Goal: Book appointment/travel/reservation

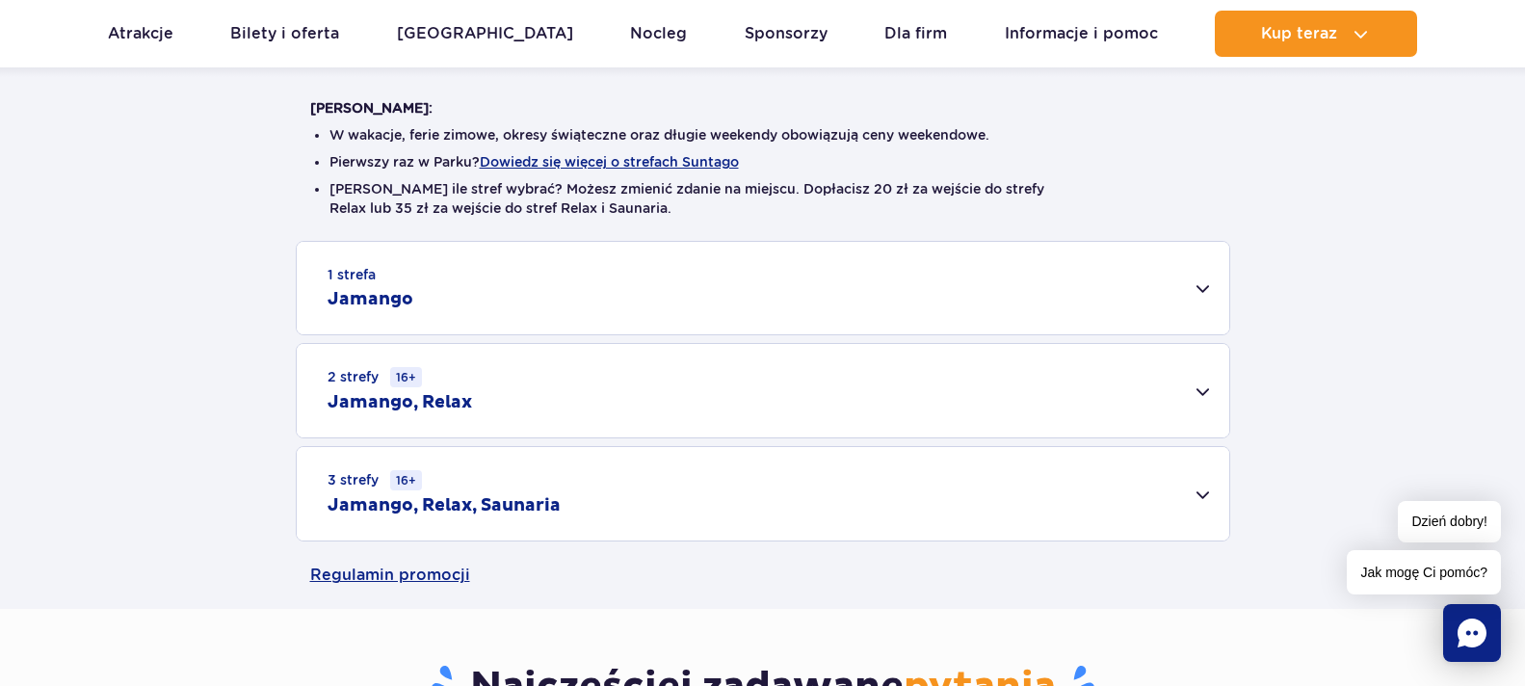
scroll to position [385, 0]
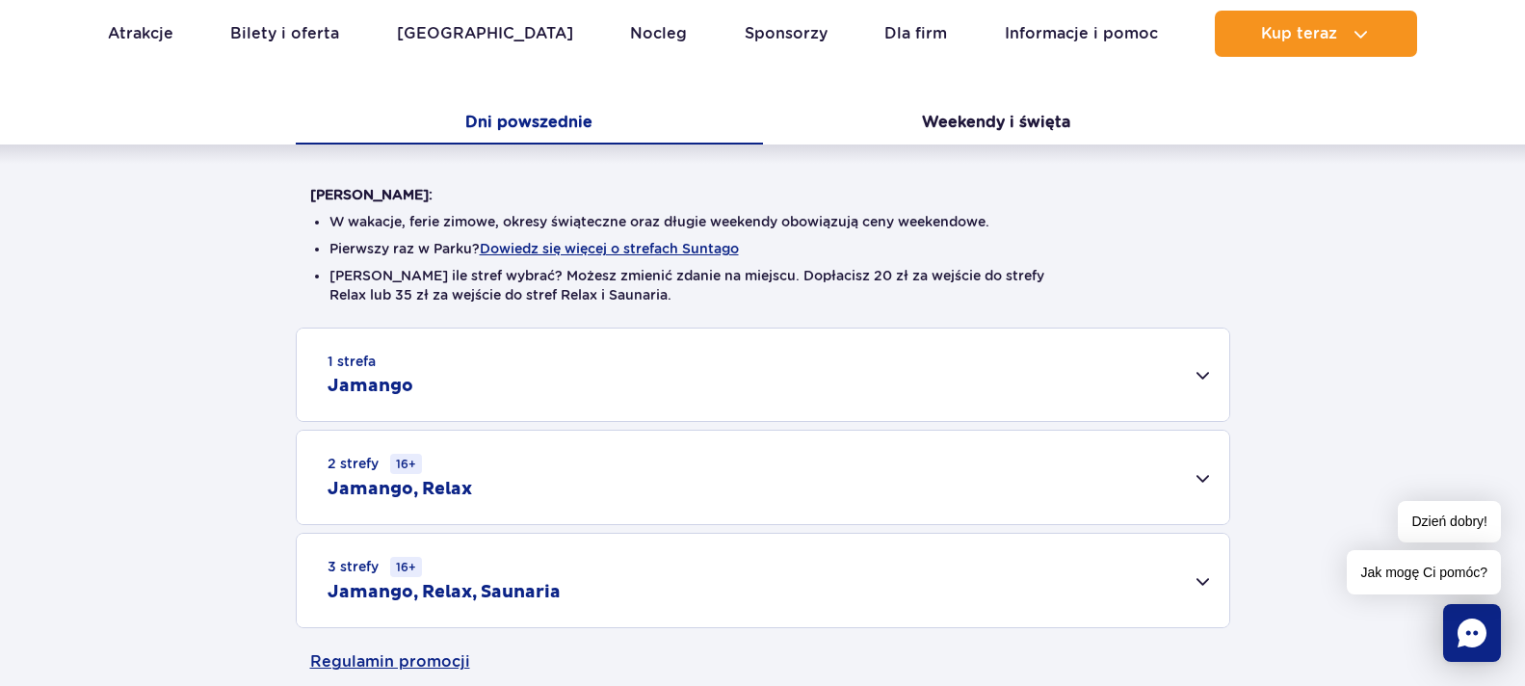
click at [1166, 371] on div "1 strefa Jamango" at bounding box center [763, 375] width 933 height 92
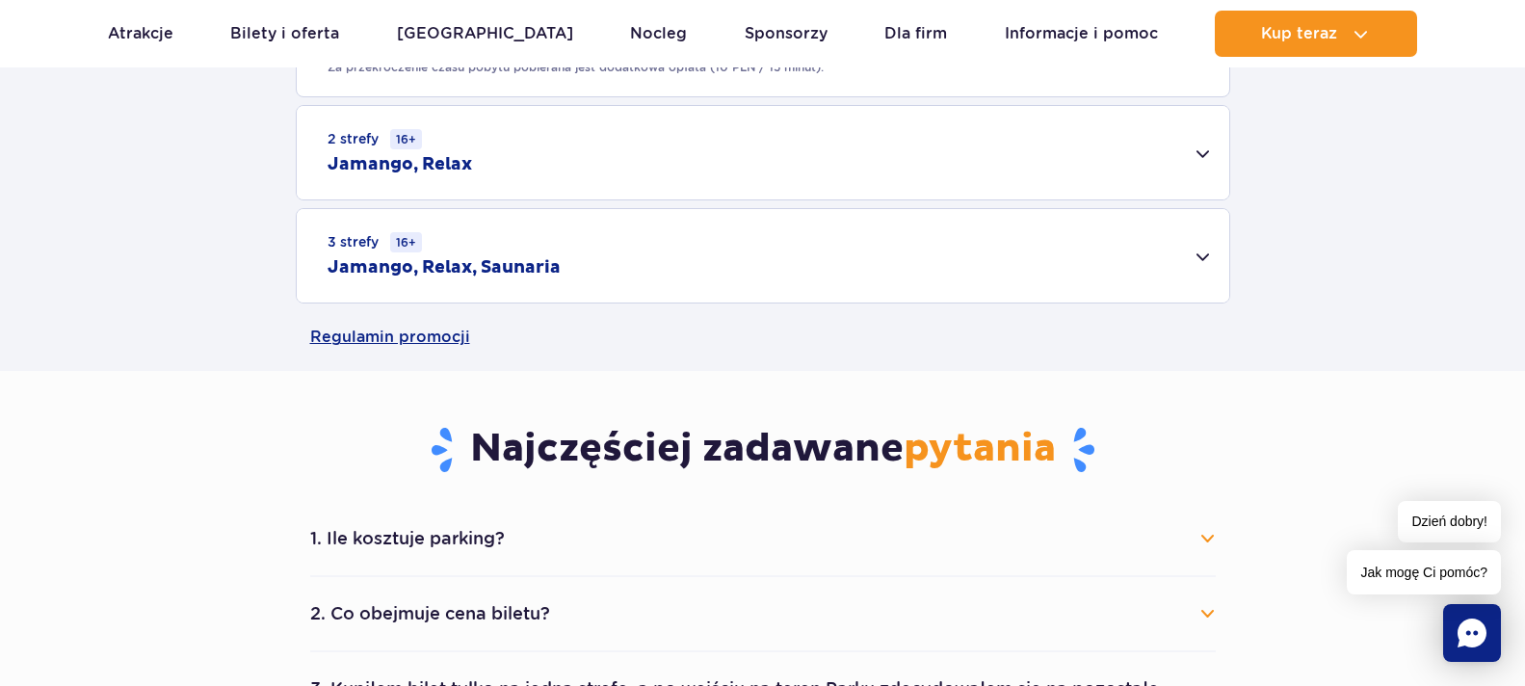
scroll to position [1445, 0]
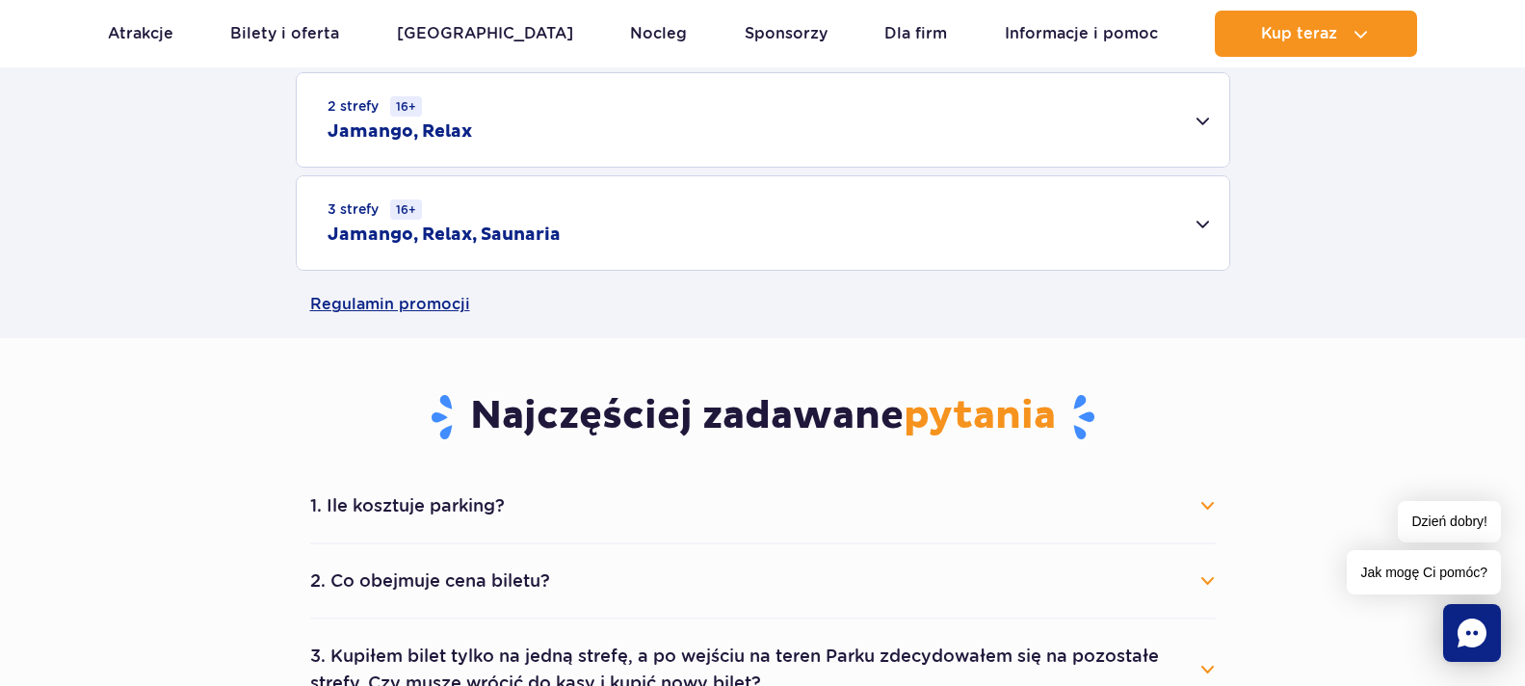
click at [1207, 222] on div "3 strefy 16+ Jamango, Relax, Saunaria" at bounding box center [763, 222] width 933 height 93
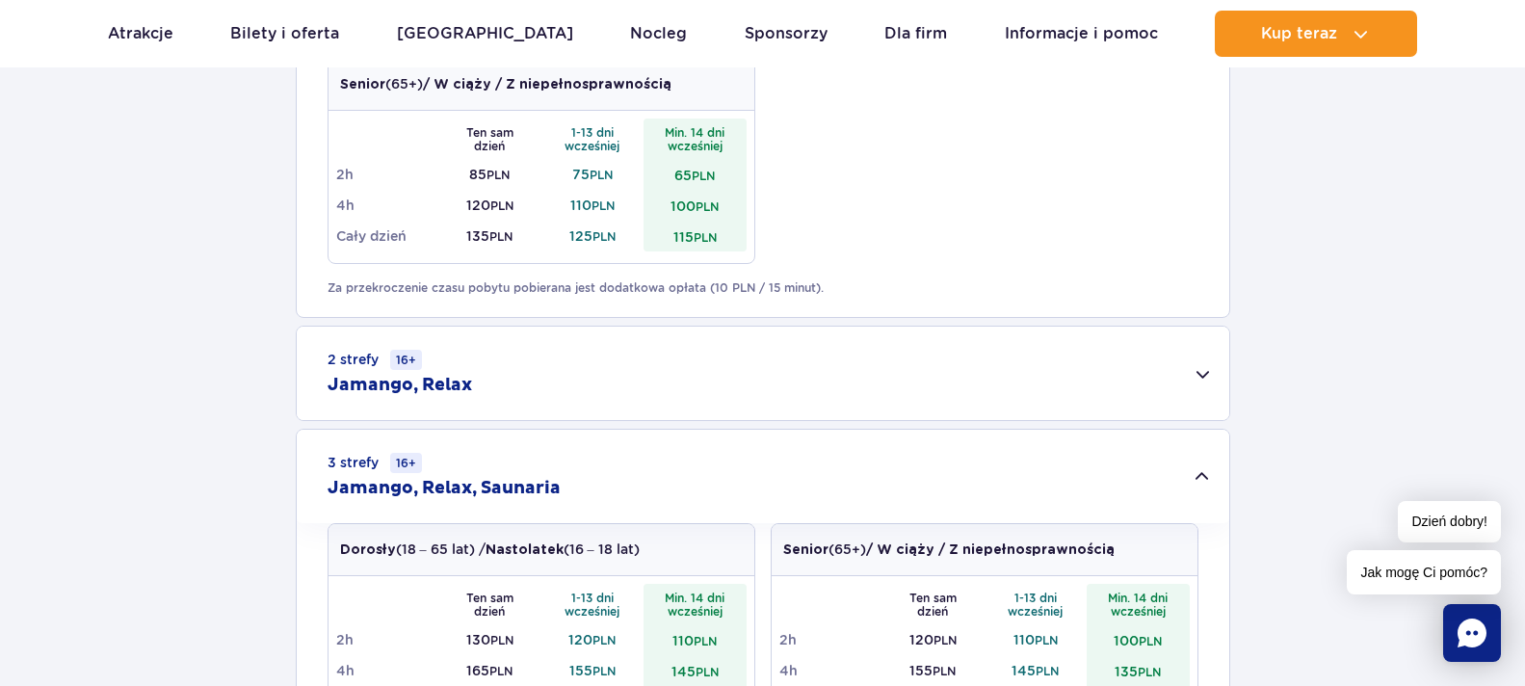
scroll to position [1349, 0]
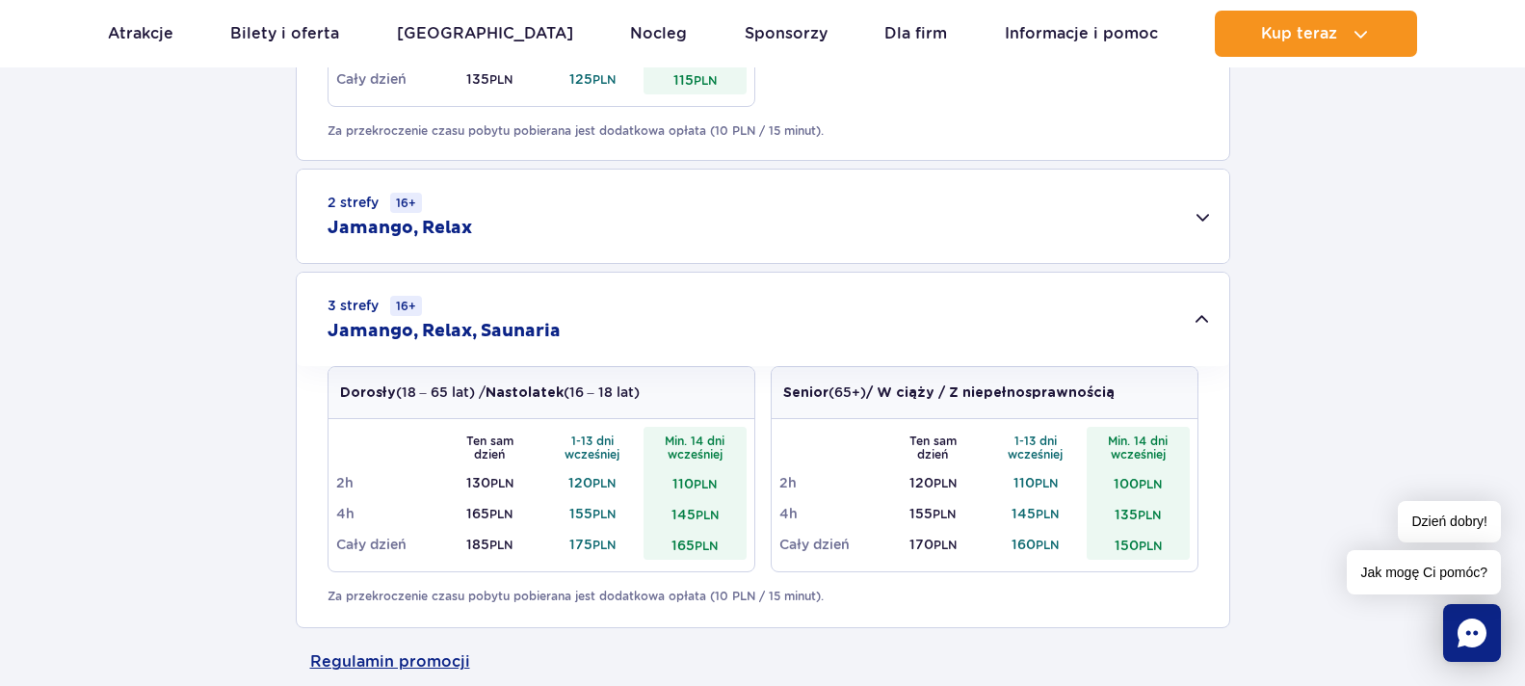
click at [1209, 214] on div "2 strefy 16+ Jamango, Relax" at bounding box center [763, 216] width 933 height 93
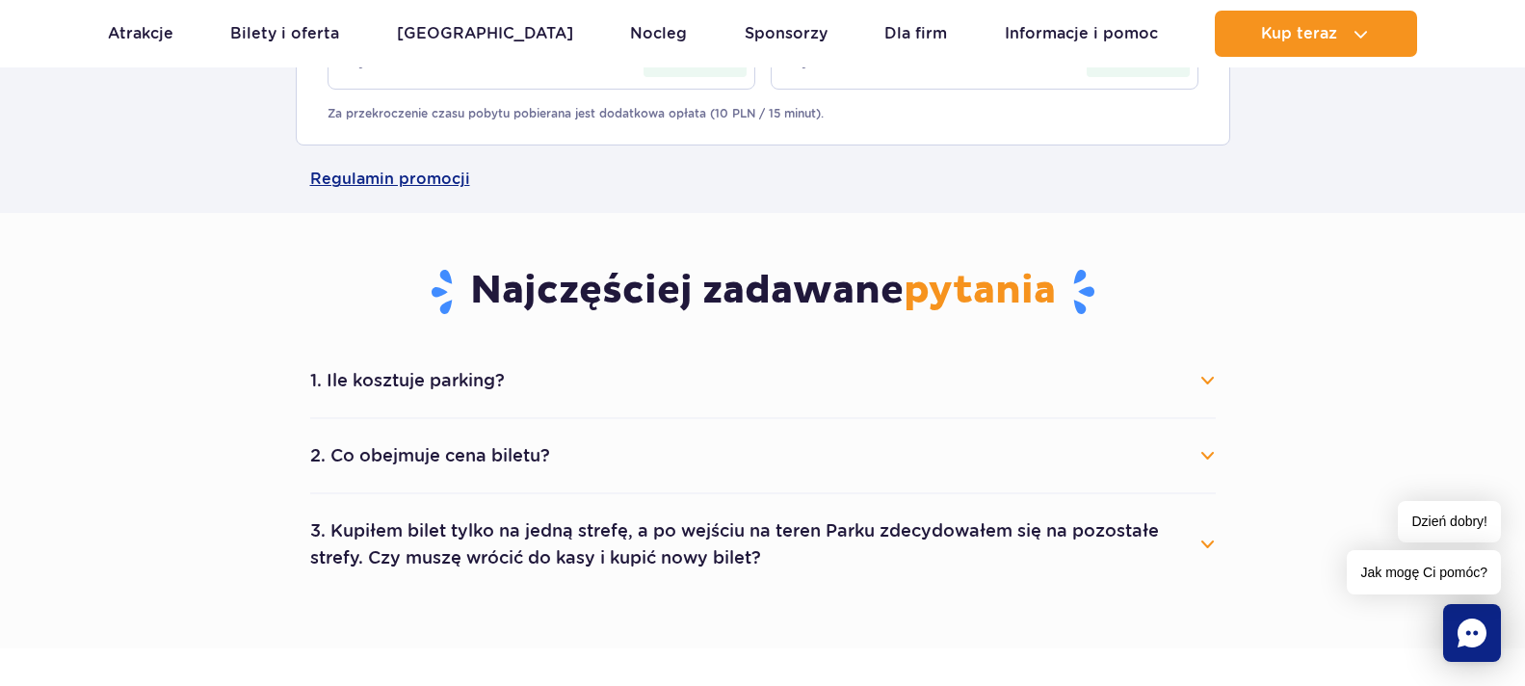
scroll to position [2120, 0]
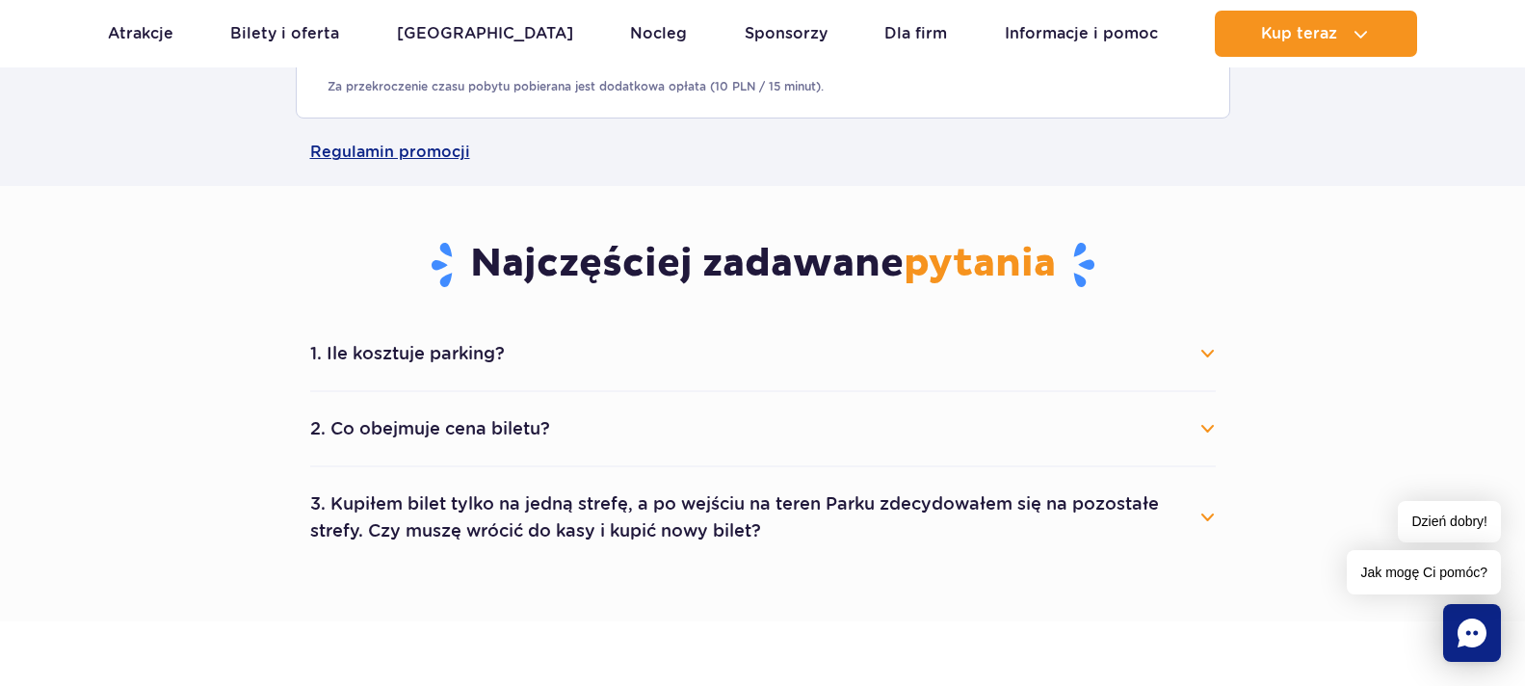
click at [403, 423] on button "2. Co obejmuje cena biletu?" at bounding box center [763, 429] width 906 height 42
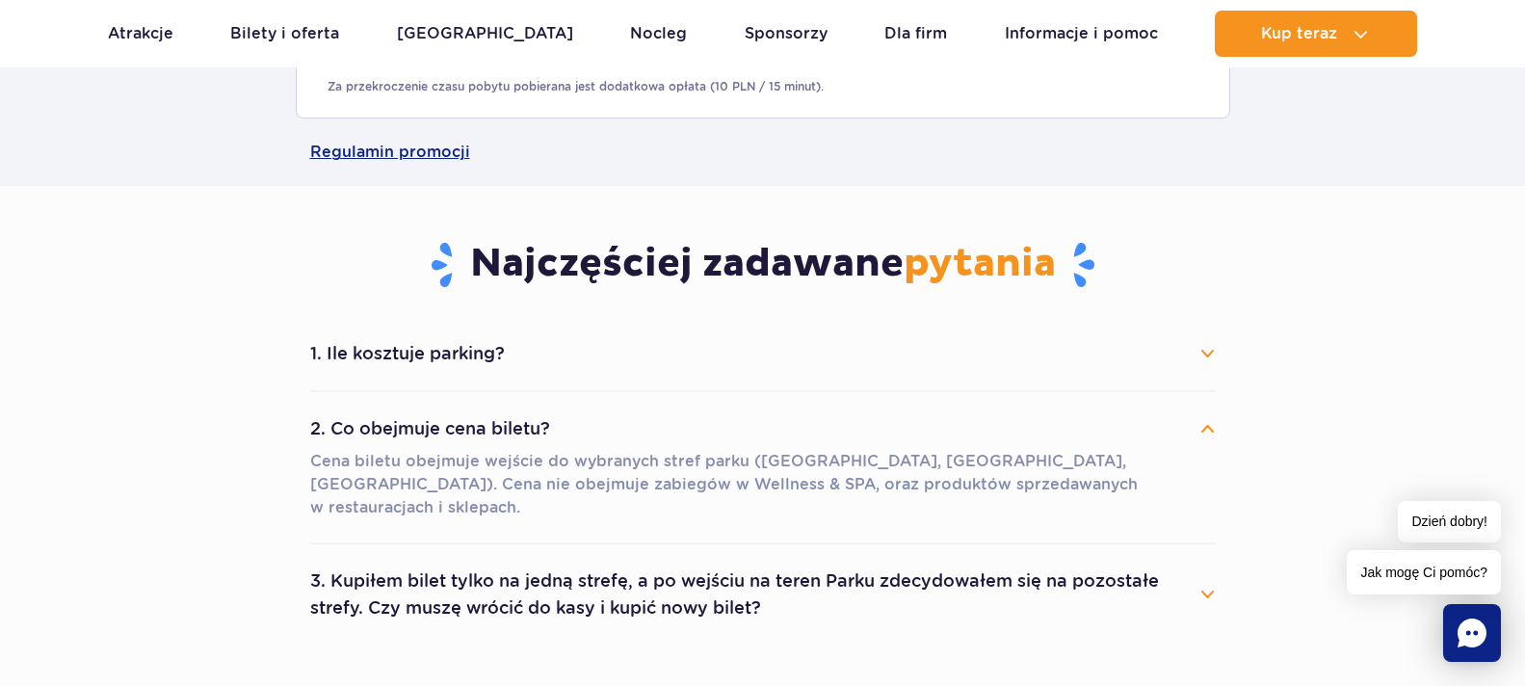
click at [417, 356] on button "1. Ile kosztuje parking?" at bounding box center [763, 353] width 906 height 42
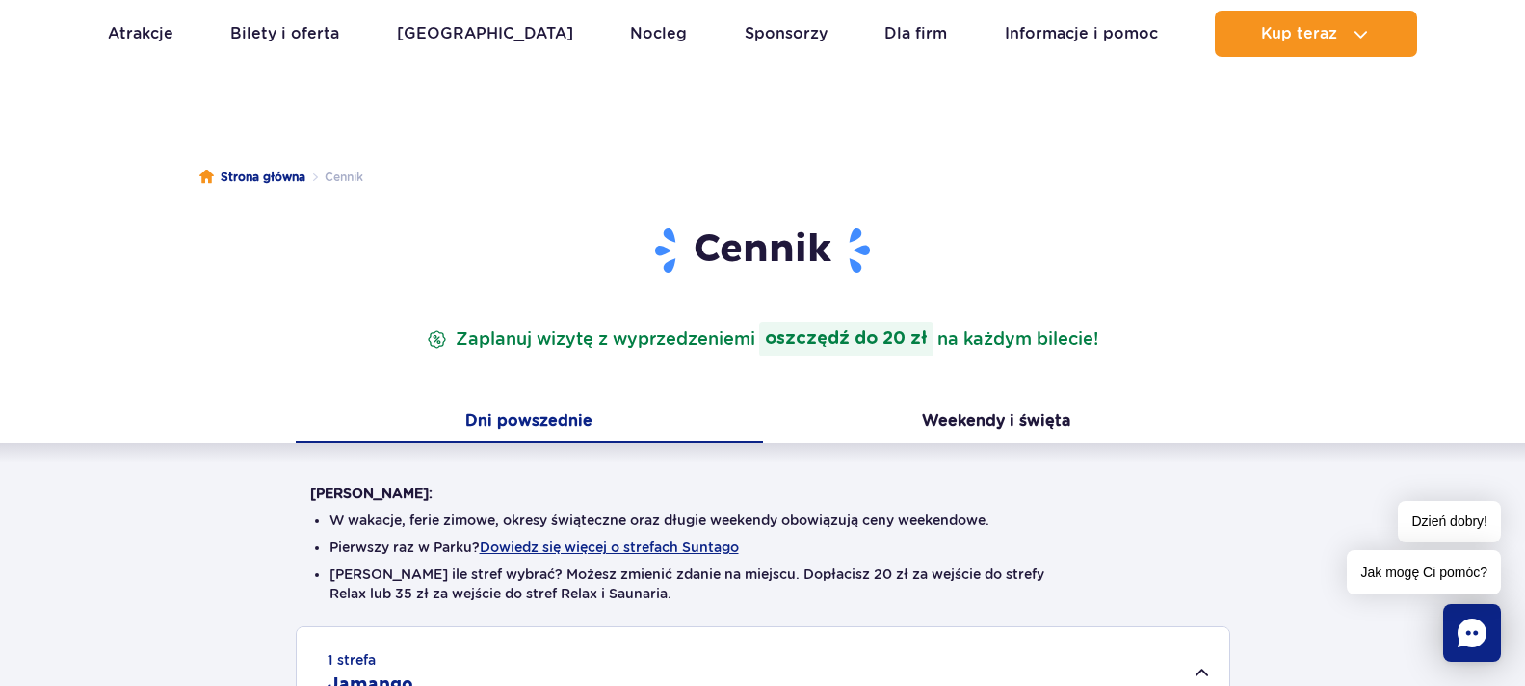
scroll to position [0, 0]
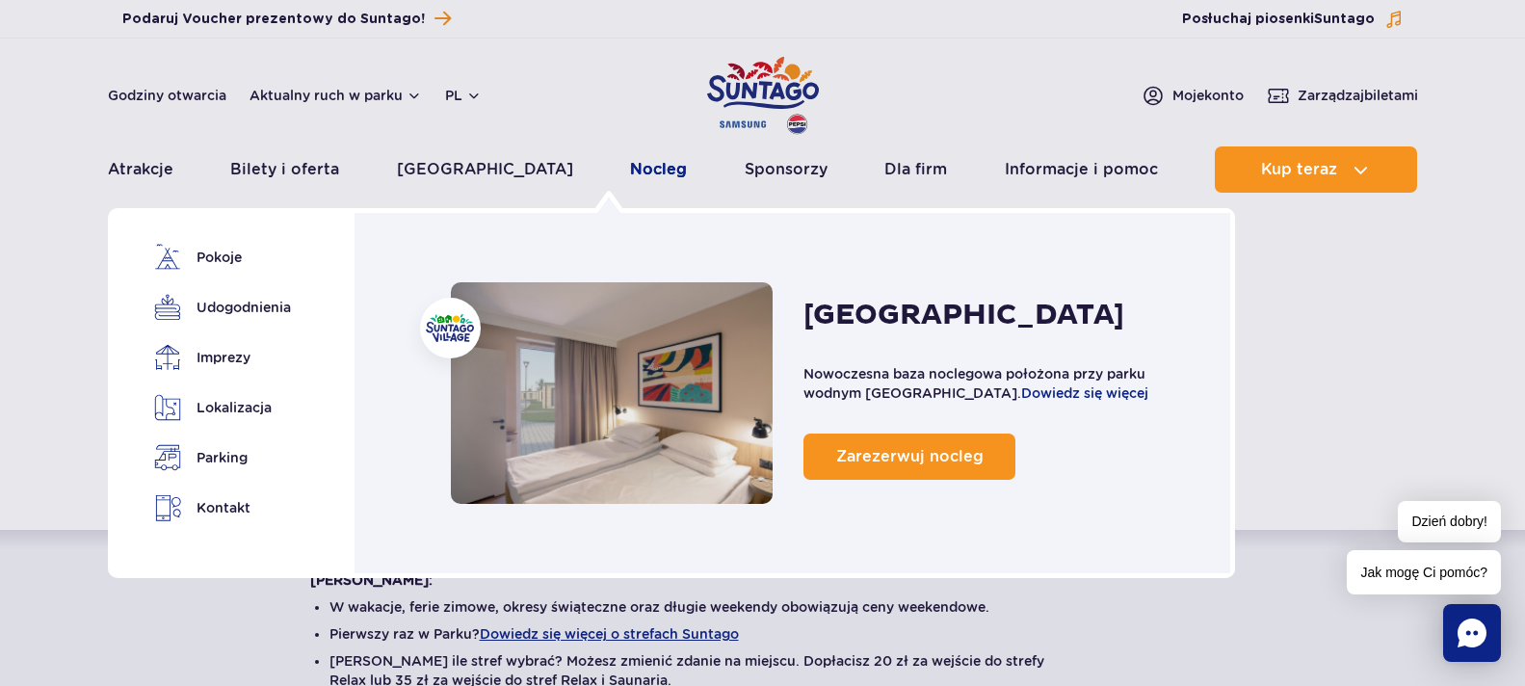
click at [630, 172] on link "Nocleg" at bounding box center [658, 169] width 57 height 46
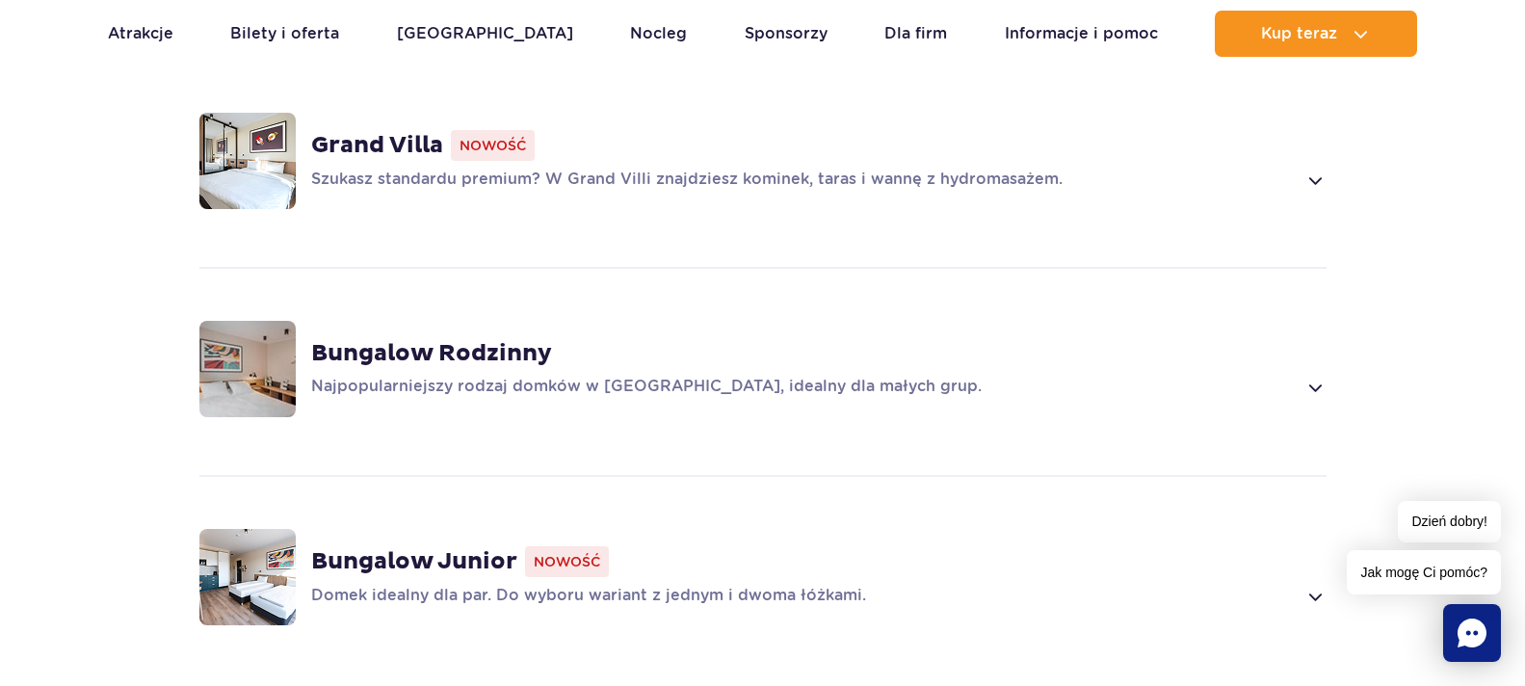
click at [439, 553] on strong "Bungalow Junior" at bounding box center [414, 561] width 206 height 29
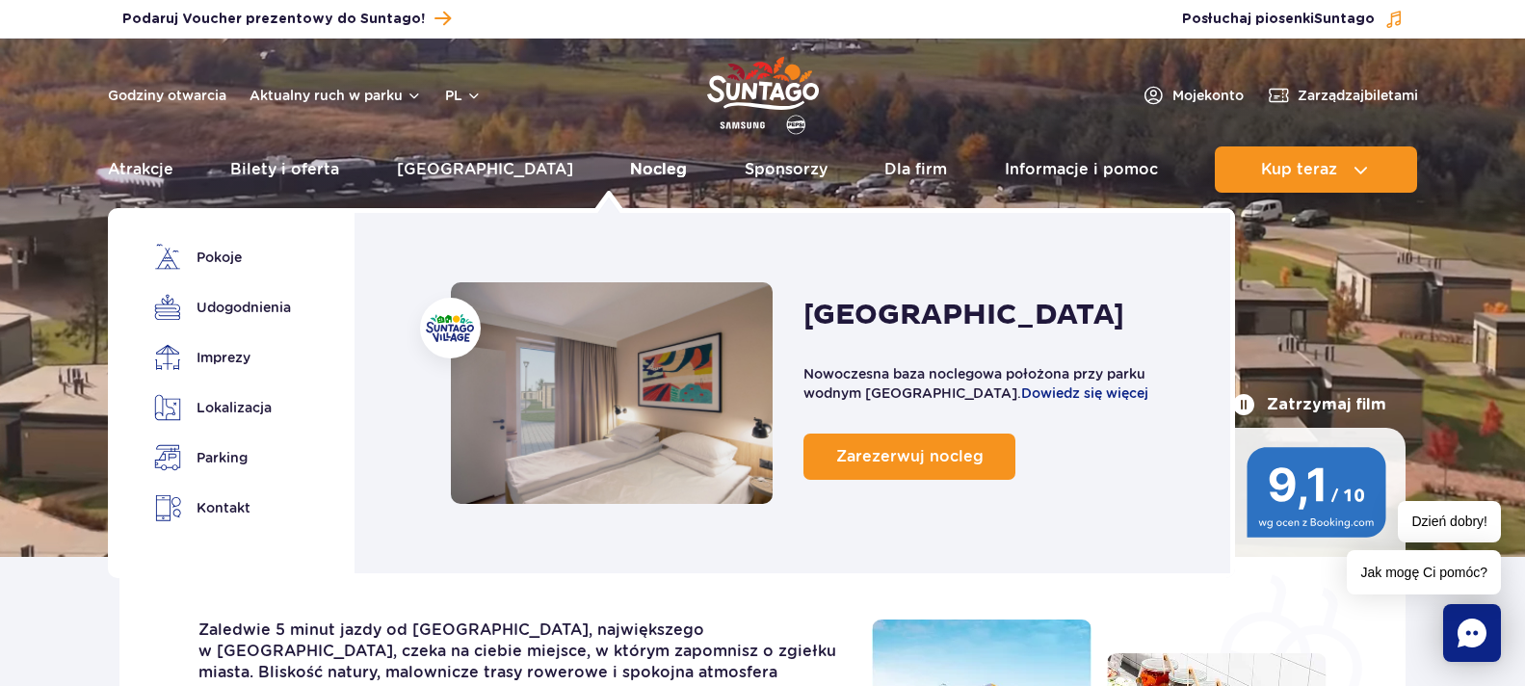
click at [630, 163] on link "Nocleg" at bounding box center [658, 169] width 57 height 46
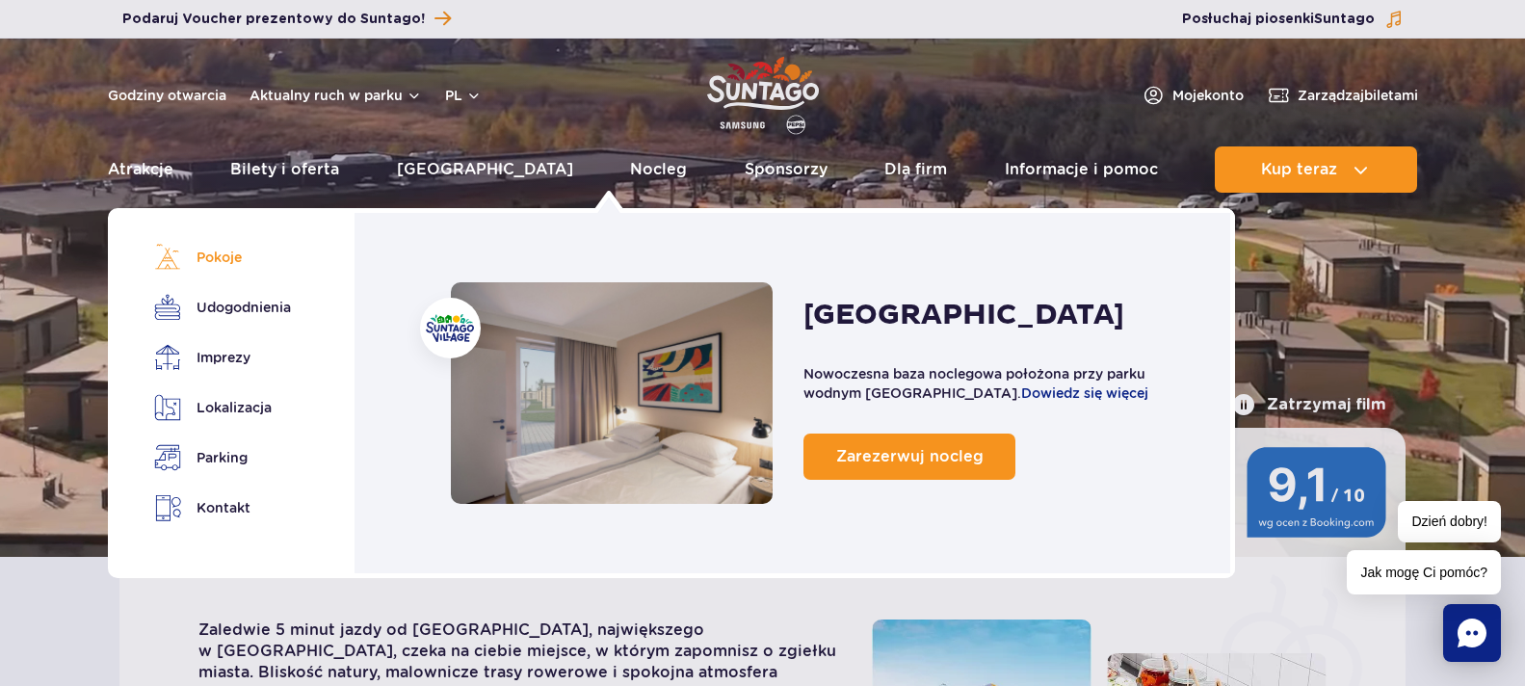
click at [224, 252] on link "Pokoje" at bounding box center [219, 257] width 130 height 27
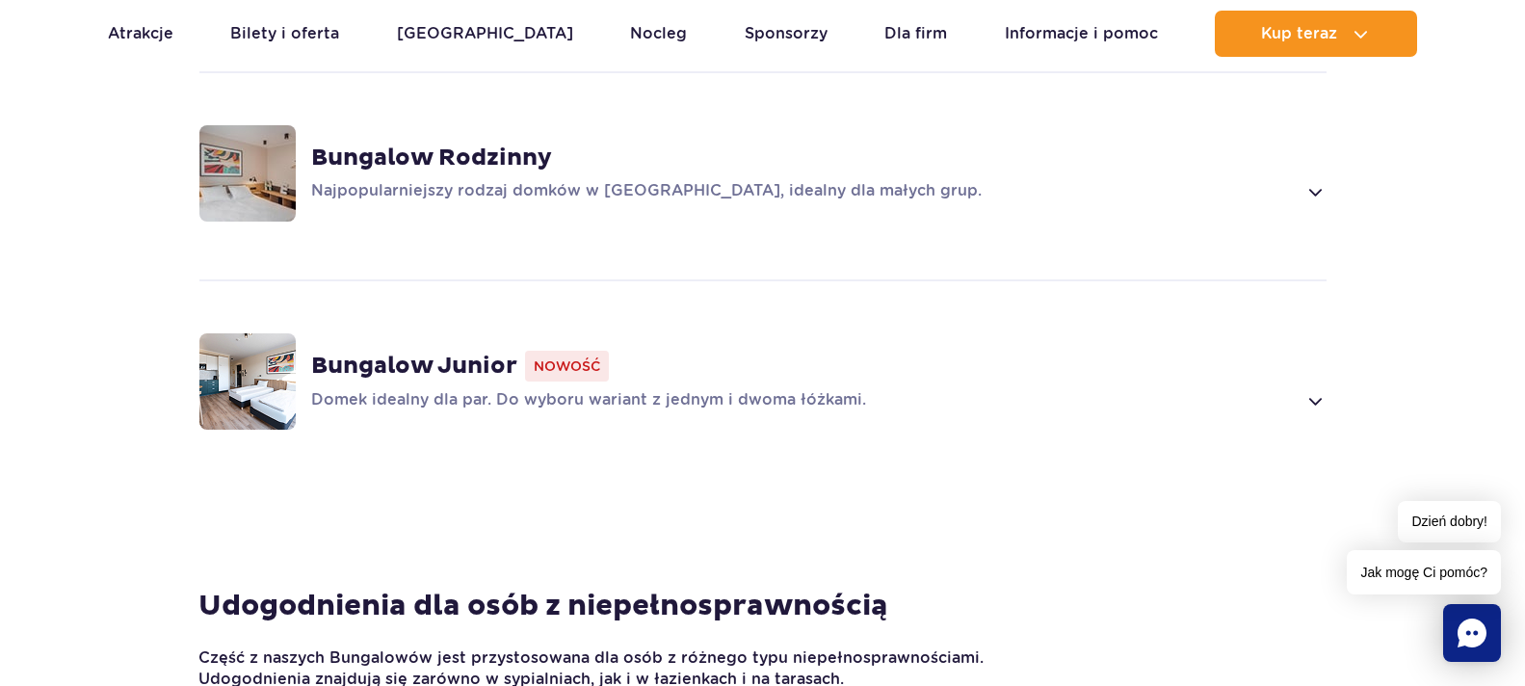
scroll to position [1567, 0]
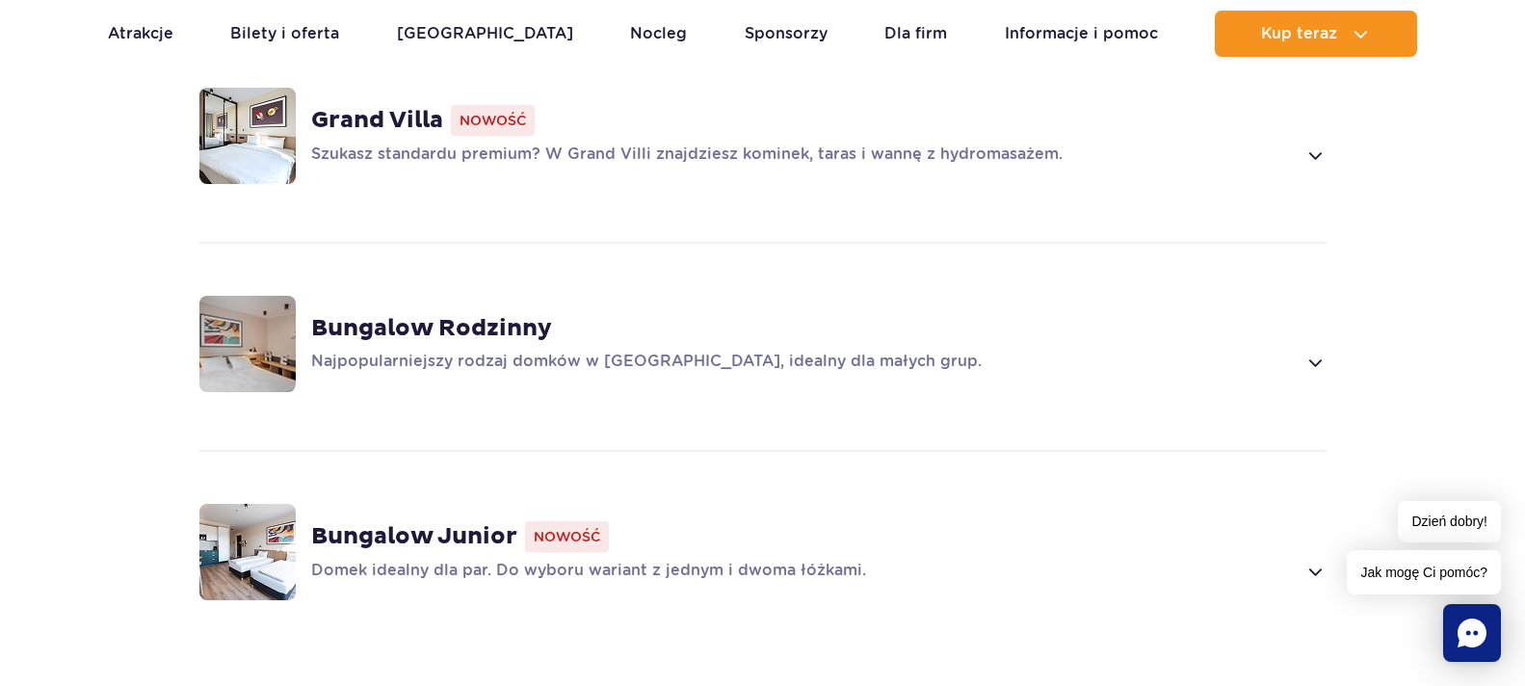
click at [399, 534] on strong "Bungalow Junior" at bounding box center [414, 536] width 206 height 29
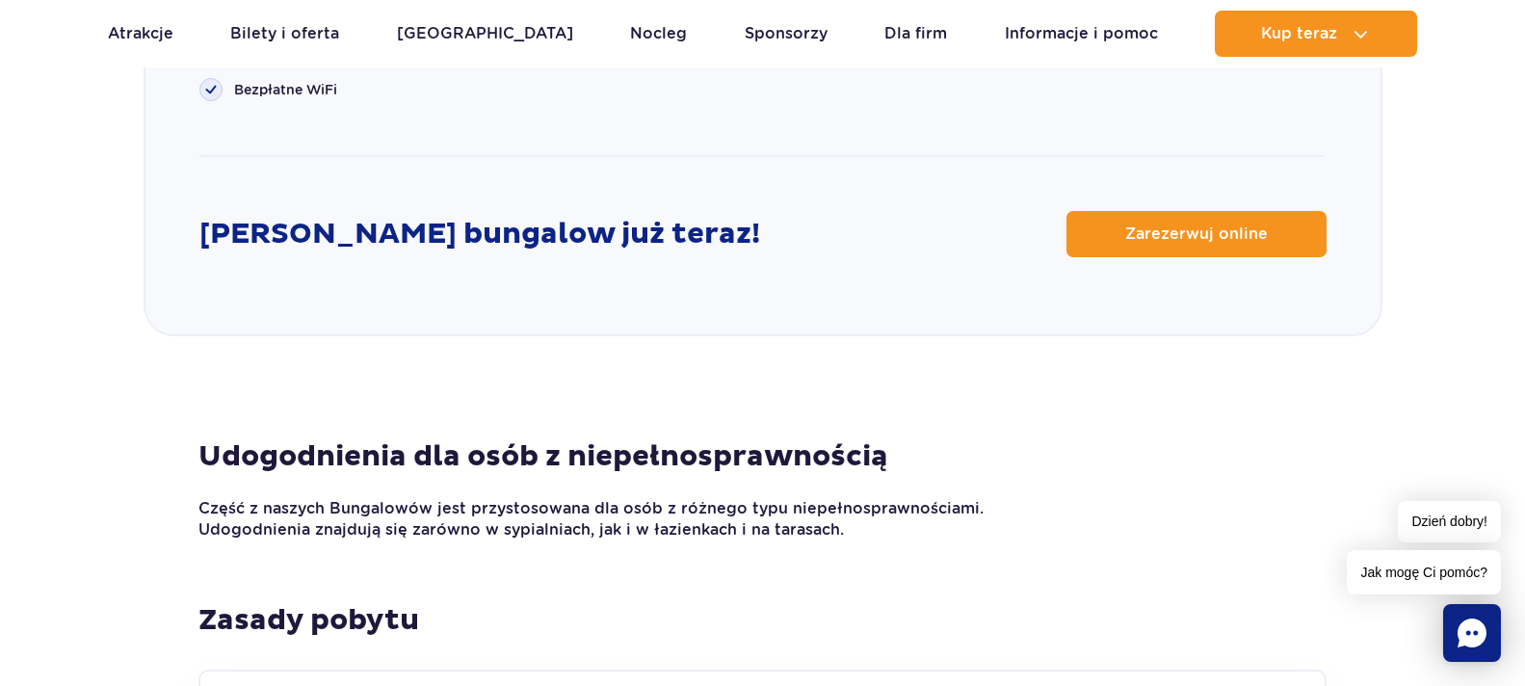
scroll to position [2890, 0]
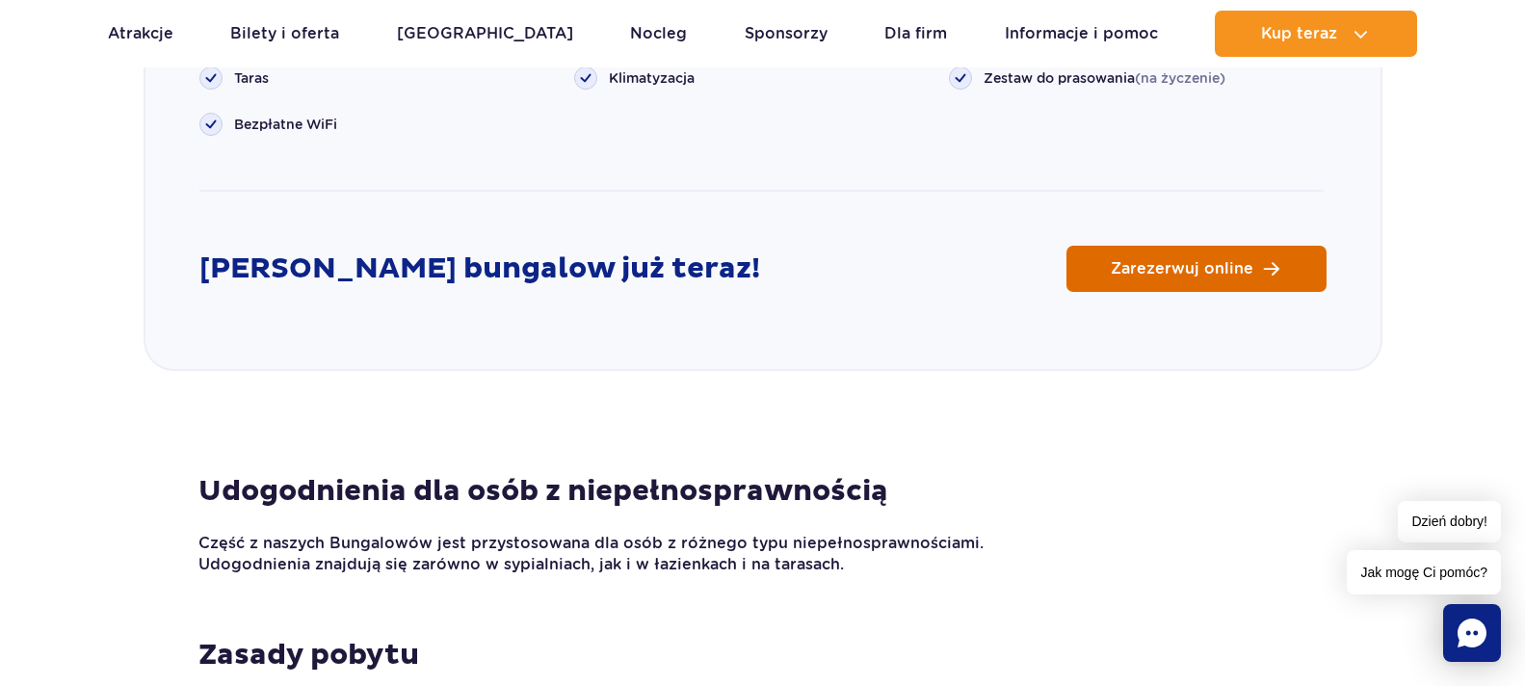
click at [1197, 265] on span "Zarezerwuj online" at bounding box center [1182, 268] width 143 height 15
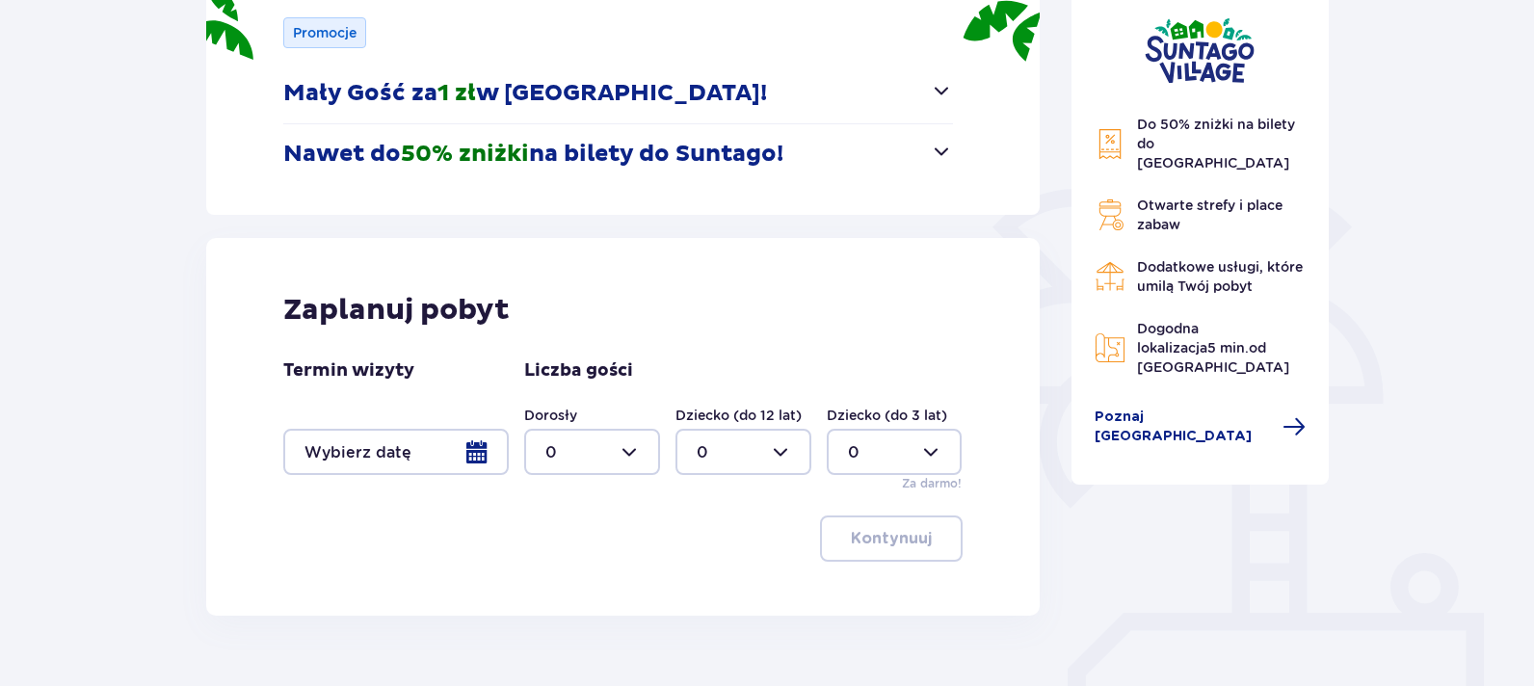
click at [478, 459] on div at bounding box center [395, 452] width 225 height 46
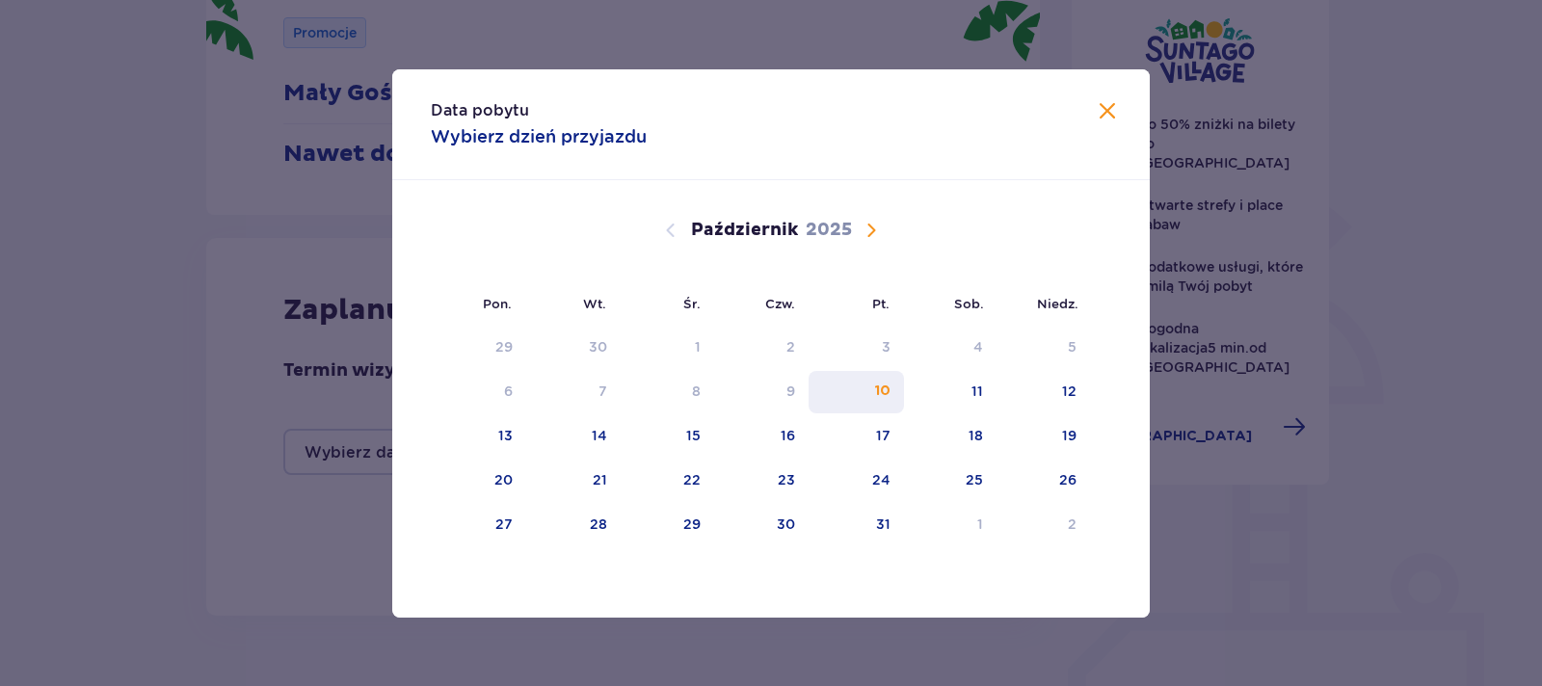
click at [859, 383] on div "10" at bounding box center [855, 392] width 95 height 42
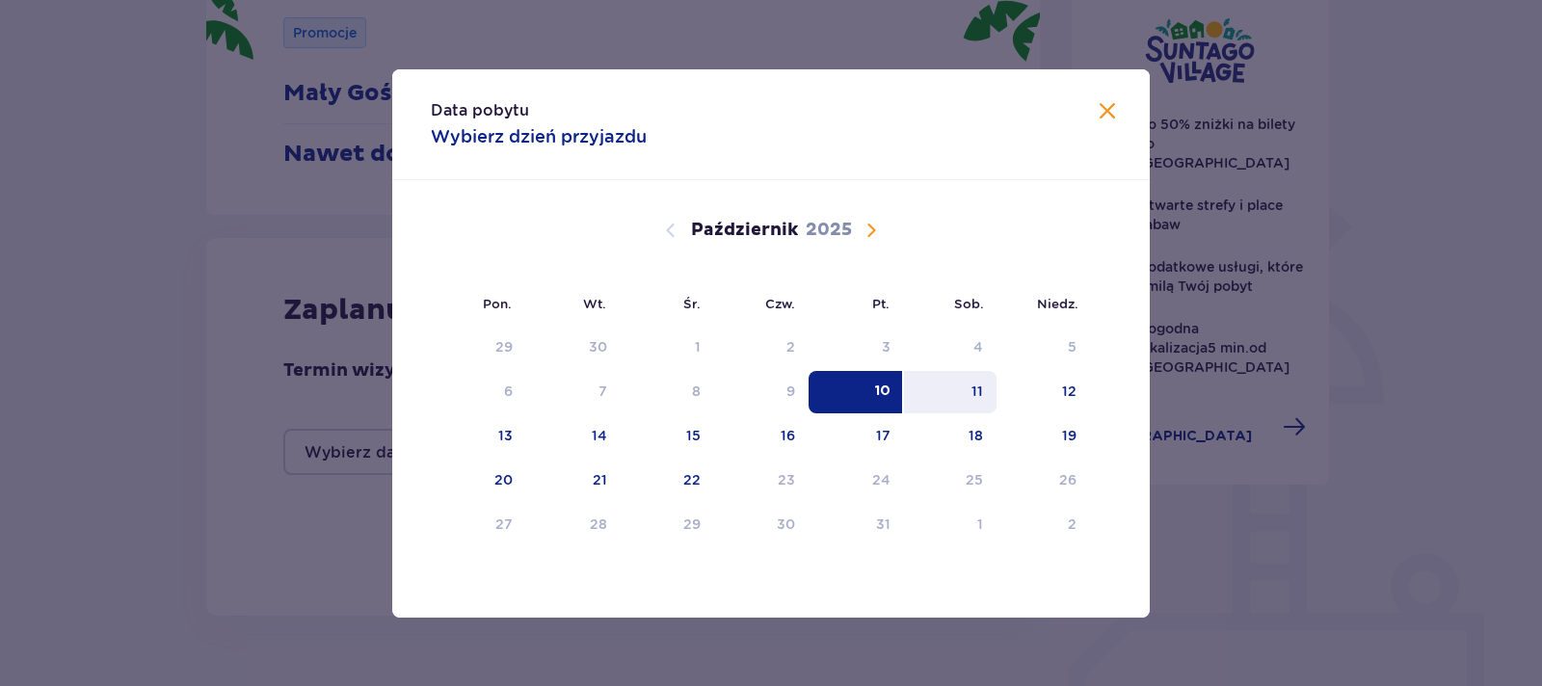
click at [964, 390] on div "11" at bounding box center [950, 392] width 93 height 42
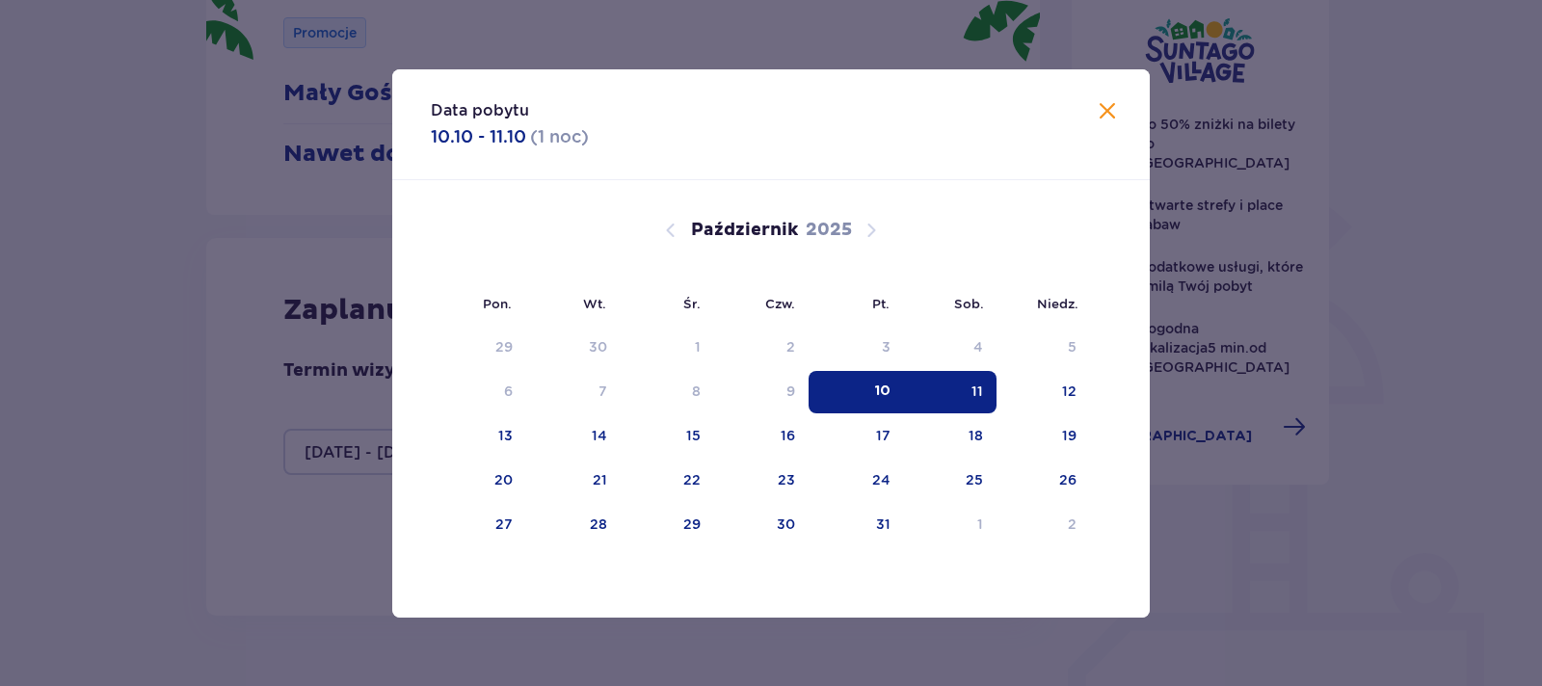
type input "10.10.25 - 11.10.25"
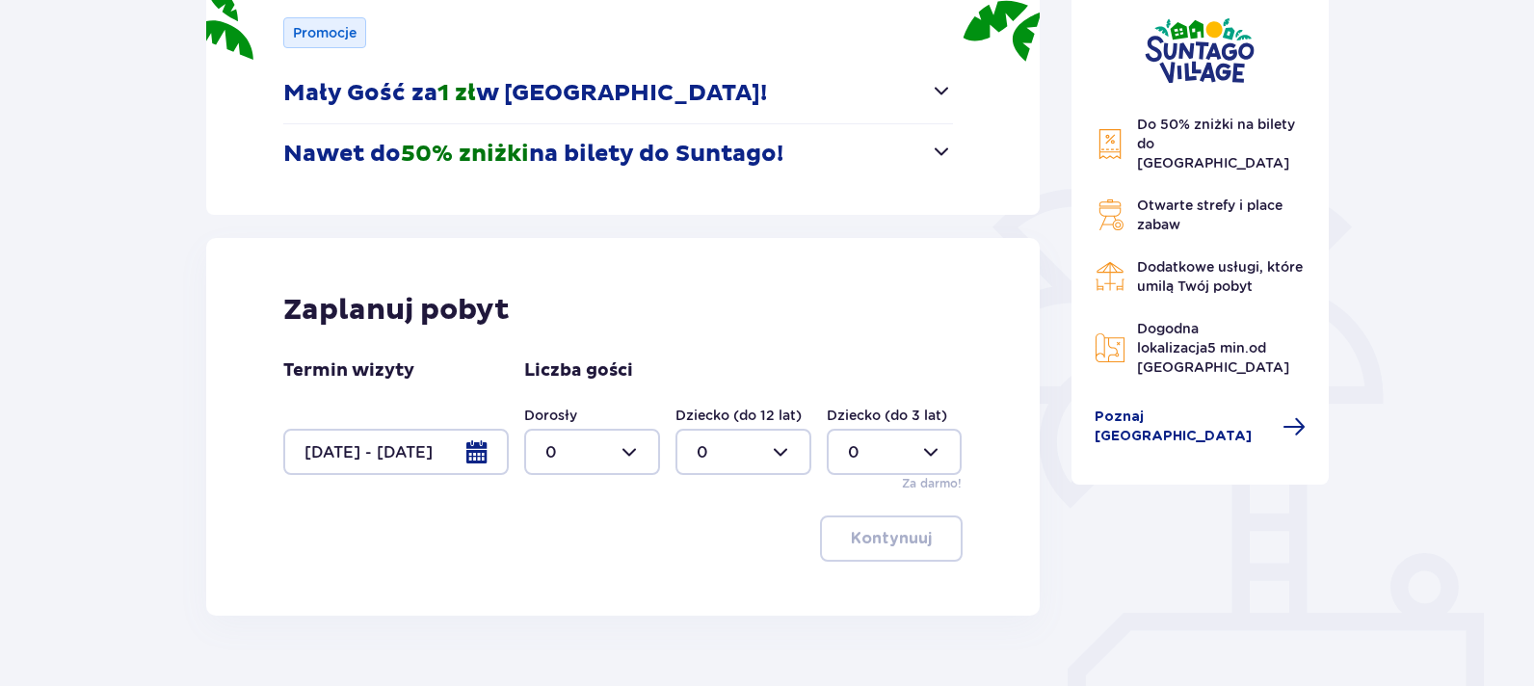
click at [629, 450] on div at bounding box center [592, 452] width 136 height 46
click at [586, 550] on div "1" at bounding box center [591, 550] width 93 height 21
type input "1"
click at [782, 446] on div at bounding box center [743, 452] width 136 height 46
click at [713, 543] on div "1" at bounding box center [743, 550] width 93 height 21
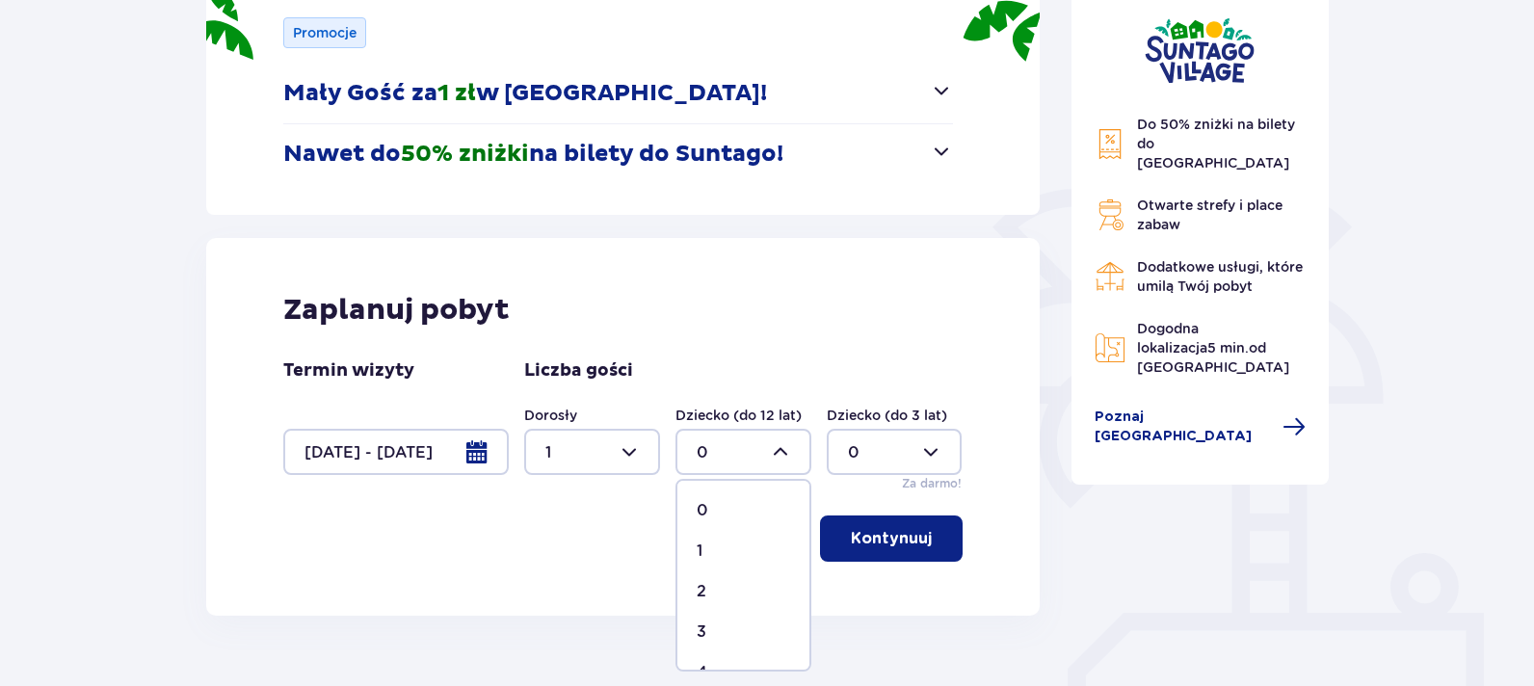
type input "1"
click at [890, 537] on p "Kontynuuj" at bounding box center [891, 538] width 81 height 21
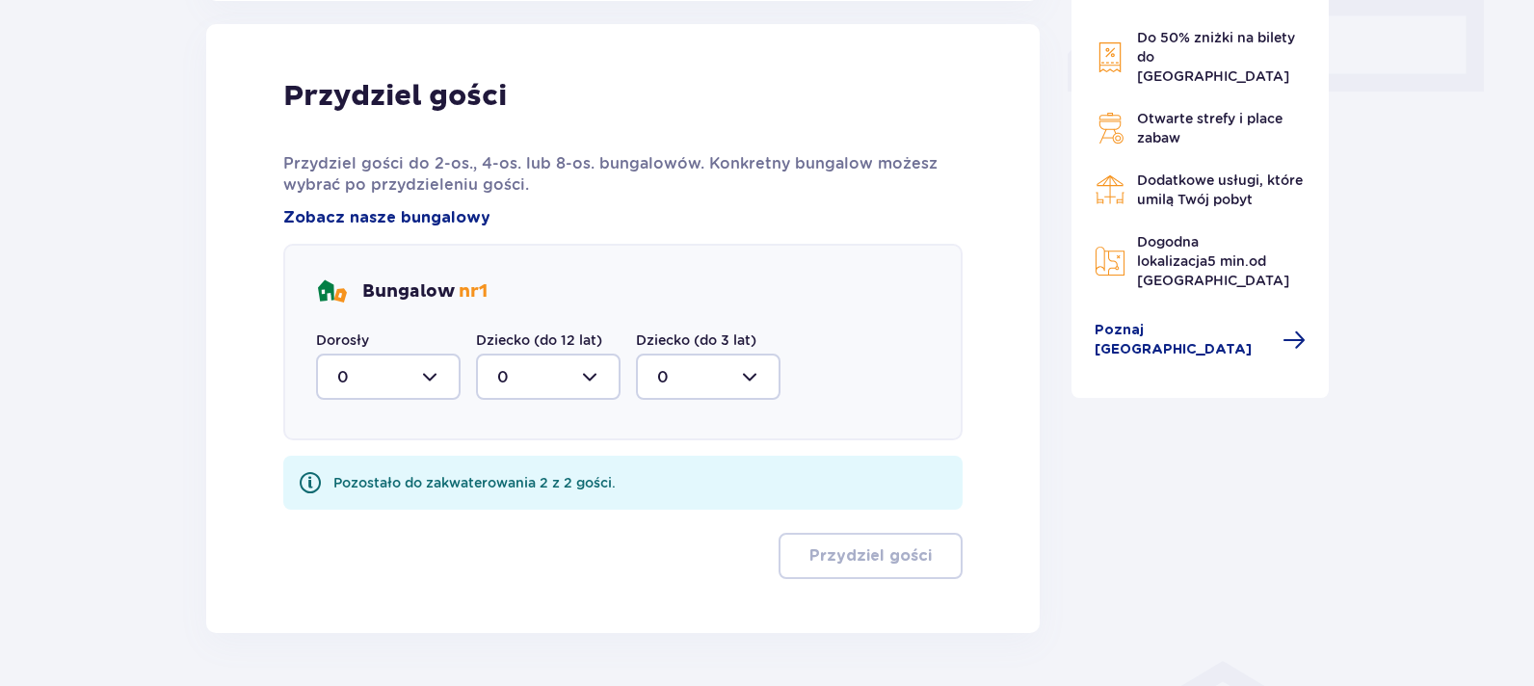
scroll to position [905, 0]
click at [438, 378] on div at bounding box center [388, 376] width 145 height 46
click at [354, 471] on div "1" at bounding box center [388, 474] width 102 height 21
type input "1"
click at [585, 374] on div at bounding box center [548, 376] width 145 height 46
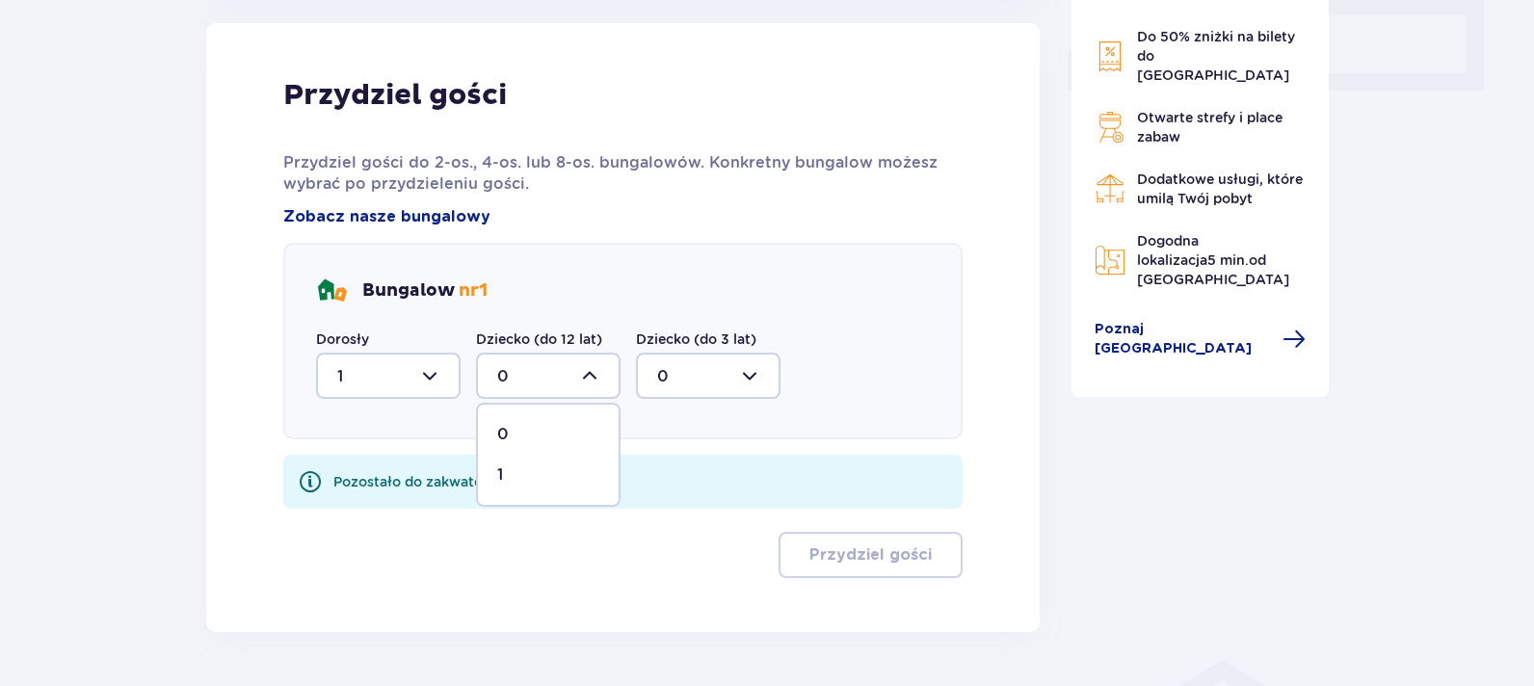
click at [520, 479] on div "1" at bounding box center [548, 474] width 102 height 21
type input "1"
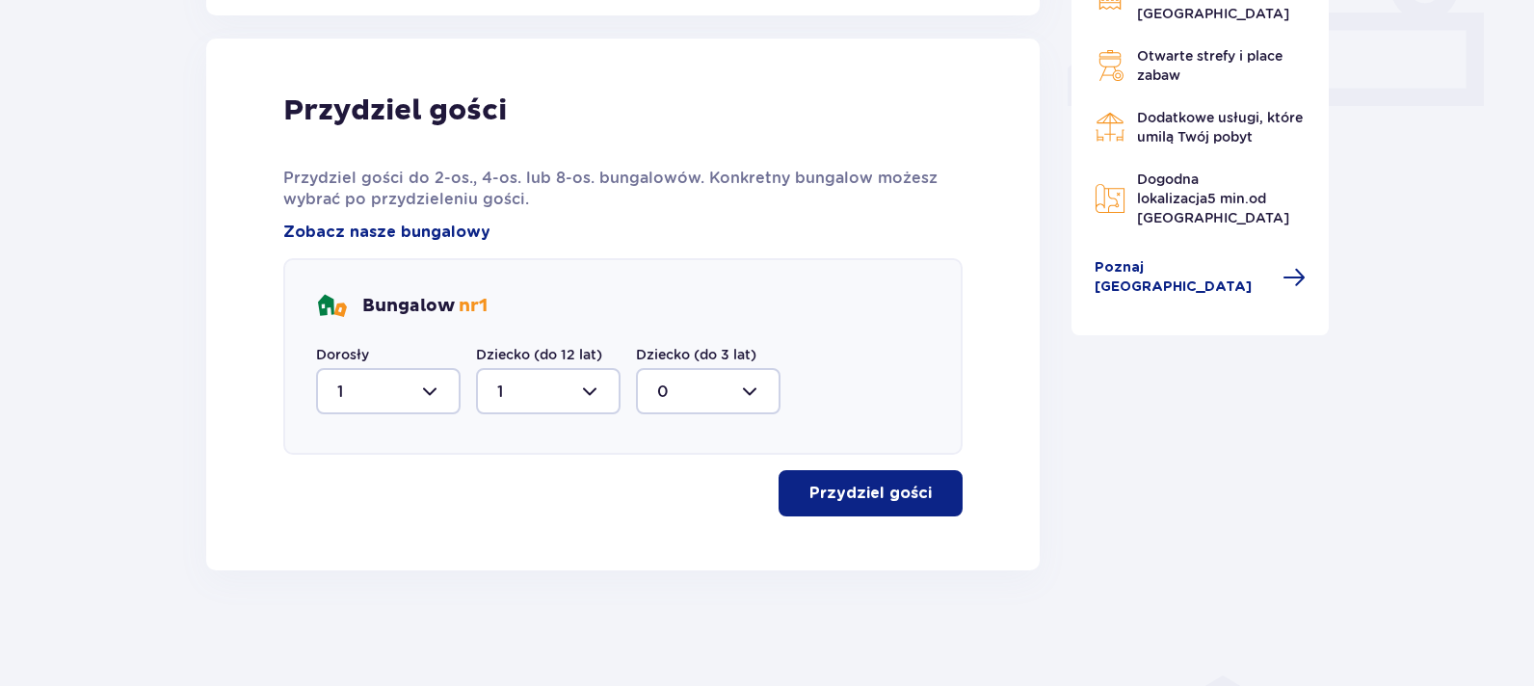
scroll to position [889, 0]
click at [853, 495] on p "Przydziel gości" at bounding box center [870, 493] width 122 height 21
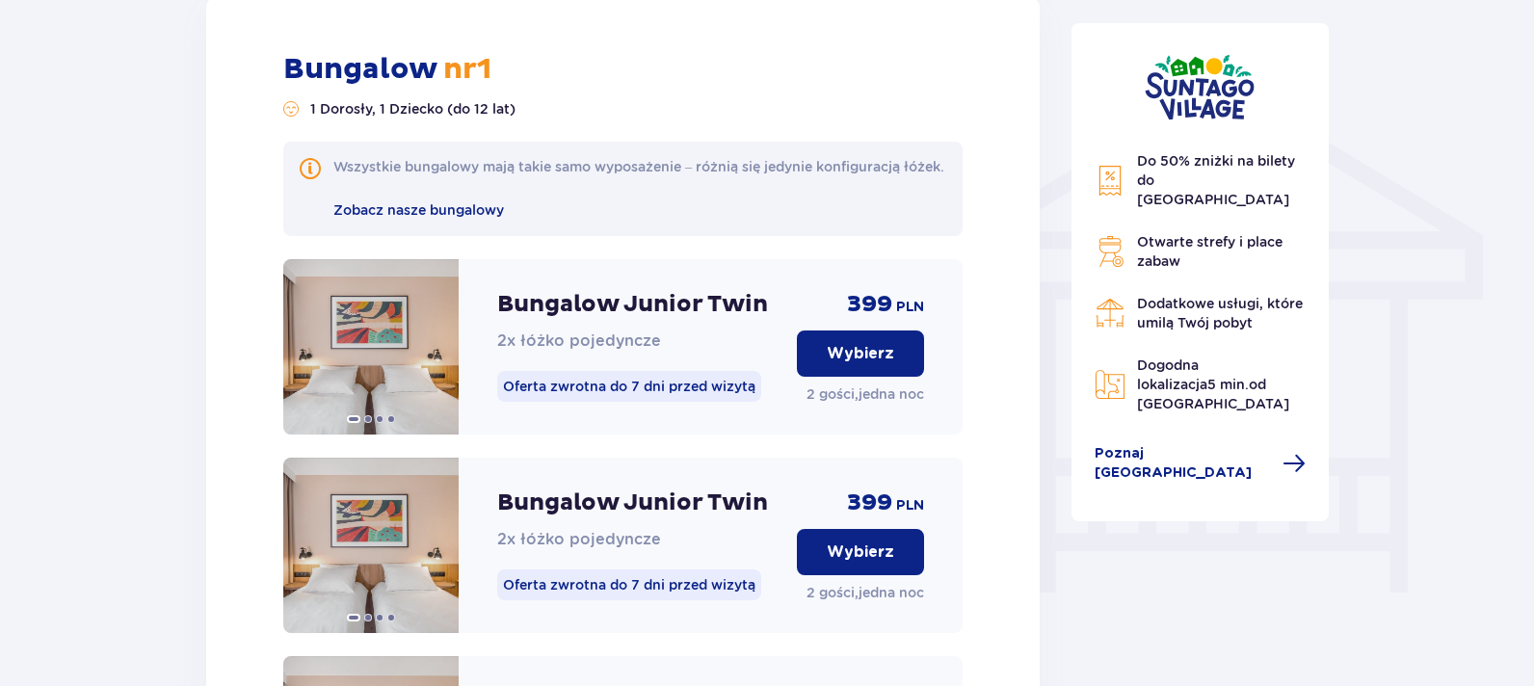
scroll to position [1460, 0]
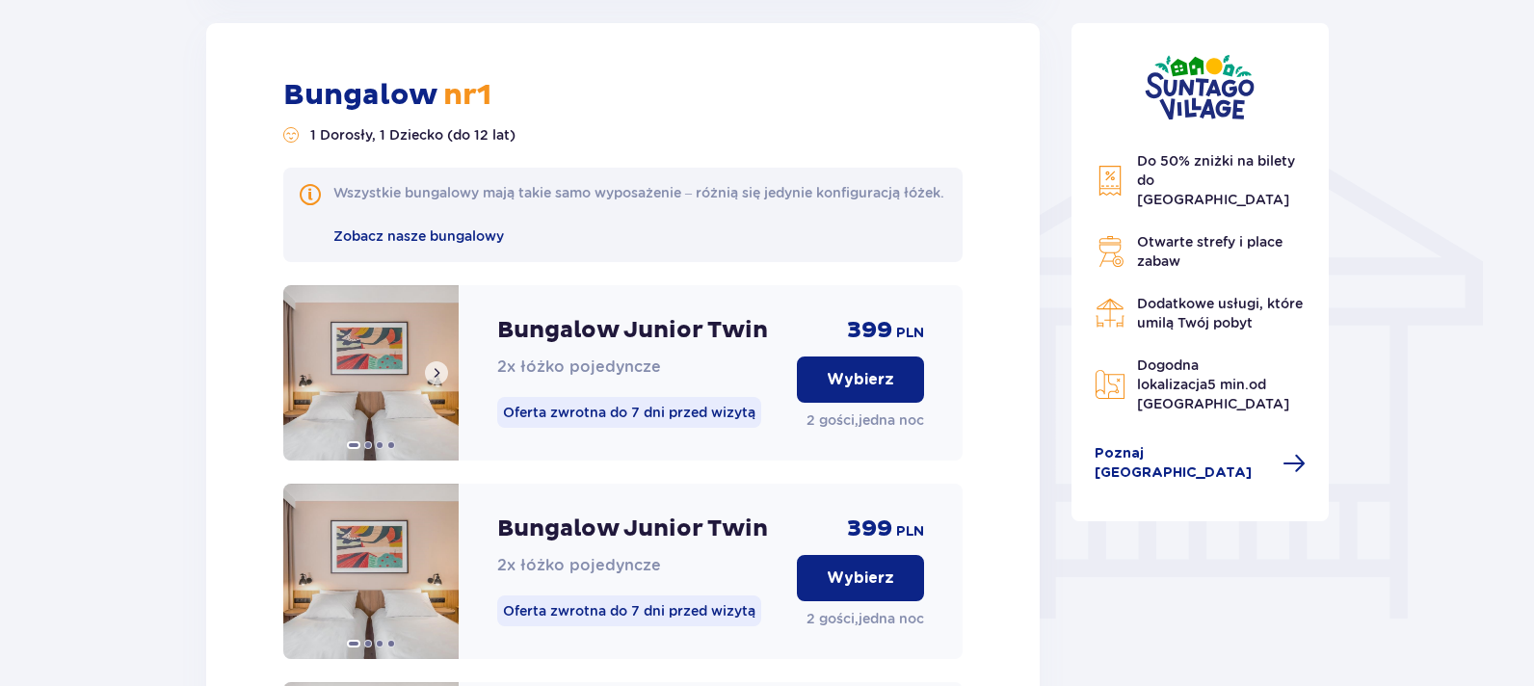
click at [348, 420] on img at bounding box center [370, 372] width 175 height 175
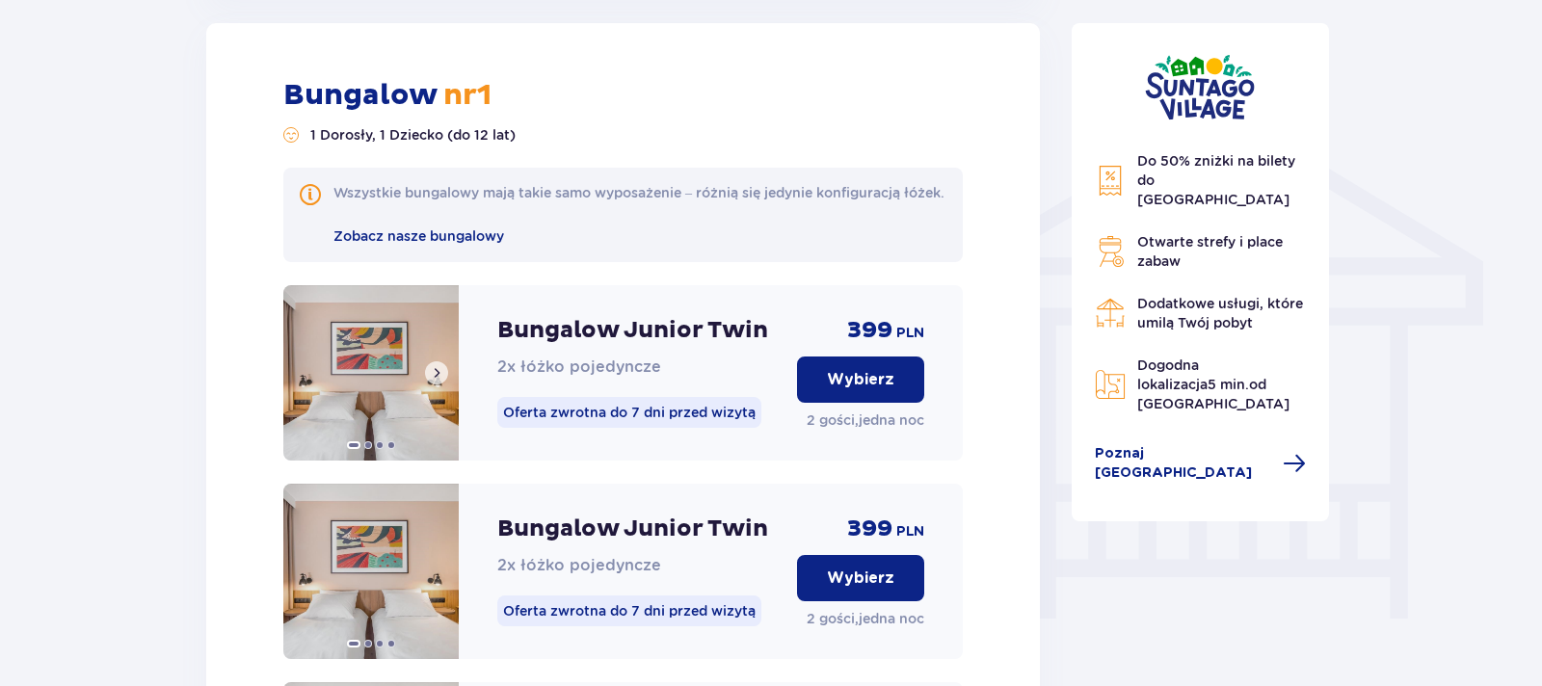
click at [437, 381] on span at bounding box center [436, 372] width 15 height 15
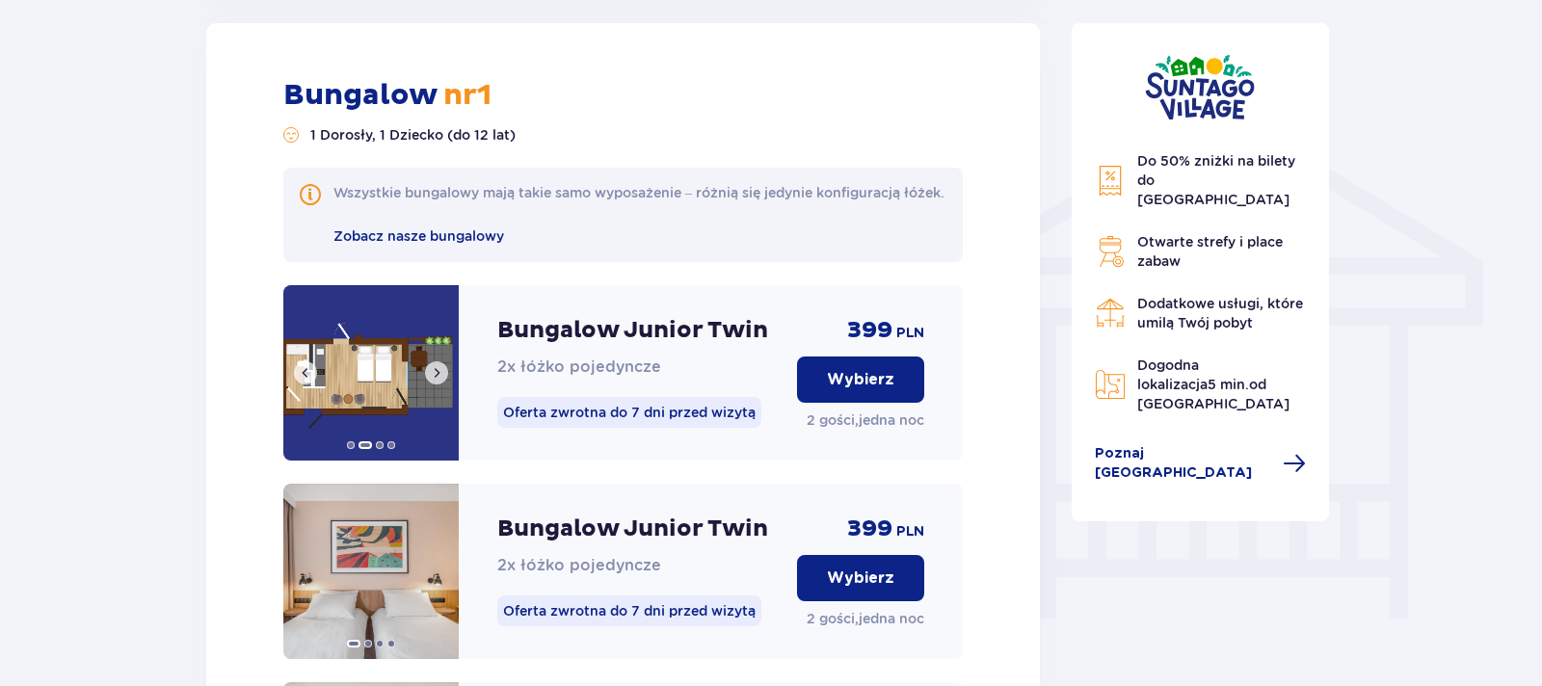
click at [437, 381] on span at bounding box center [436, 372] width 15 height 15
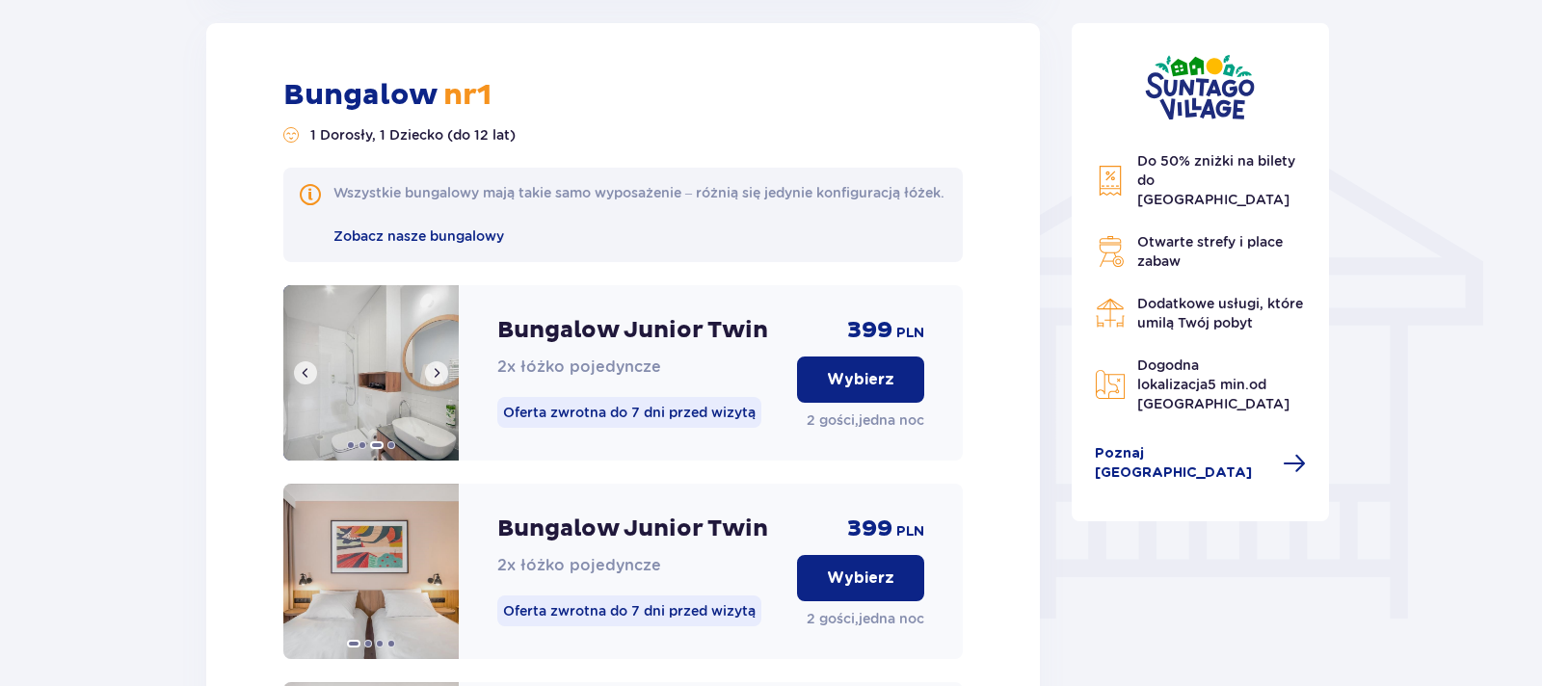
click at [437, 381] on span at bounding box center [436, 372] width 15 height 15
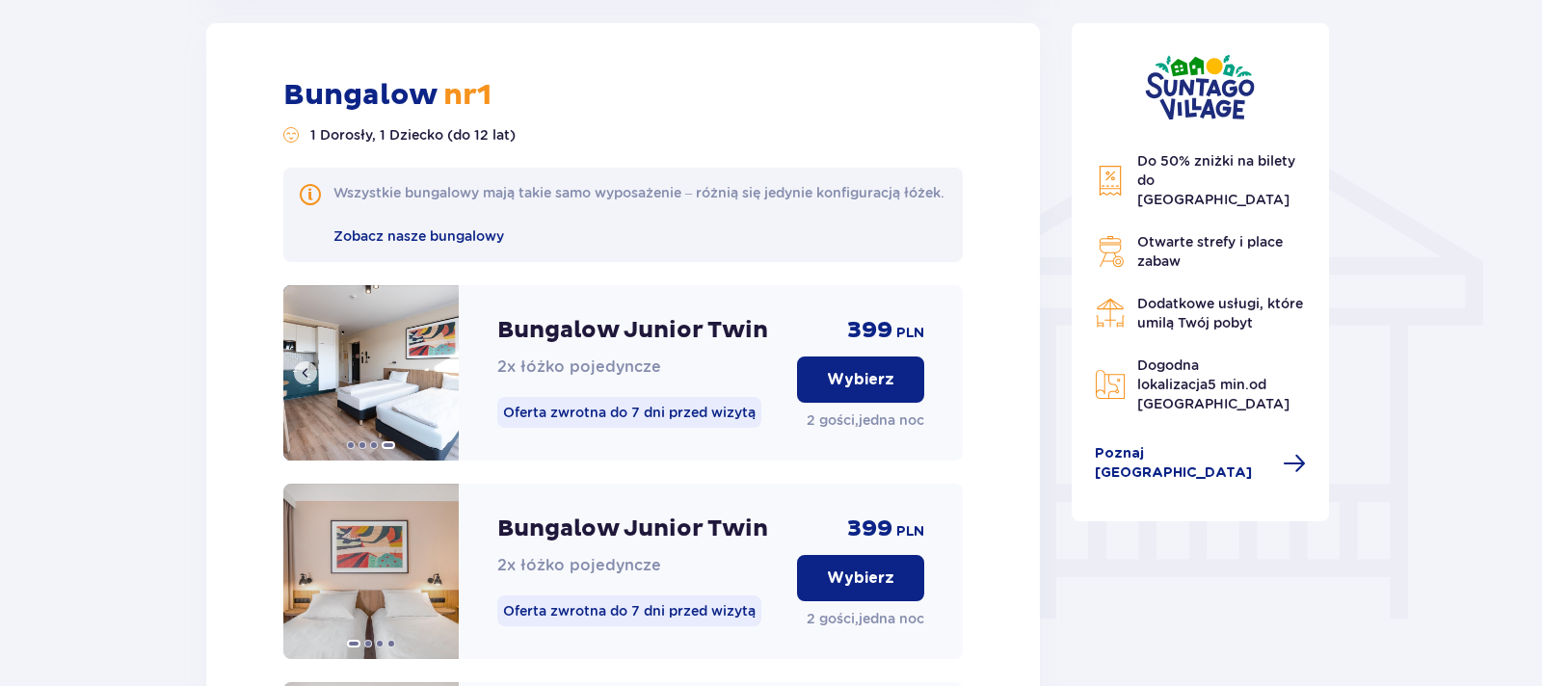
click at [437, 392] on img at bounding box center [370, 372] width 175 height 175
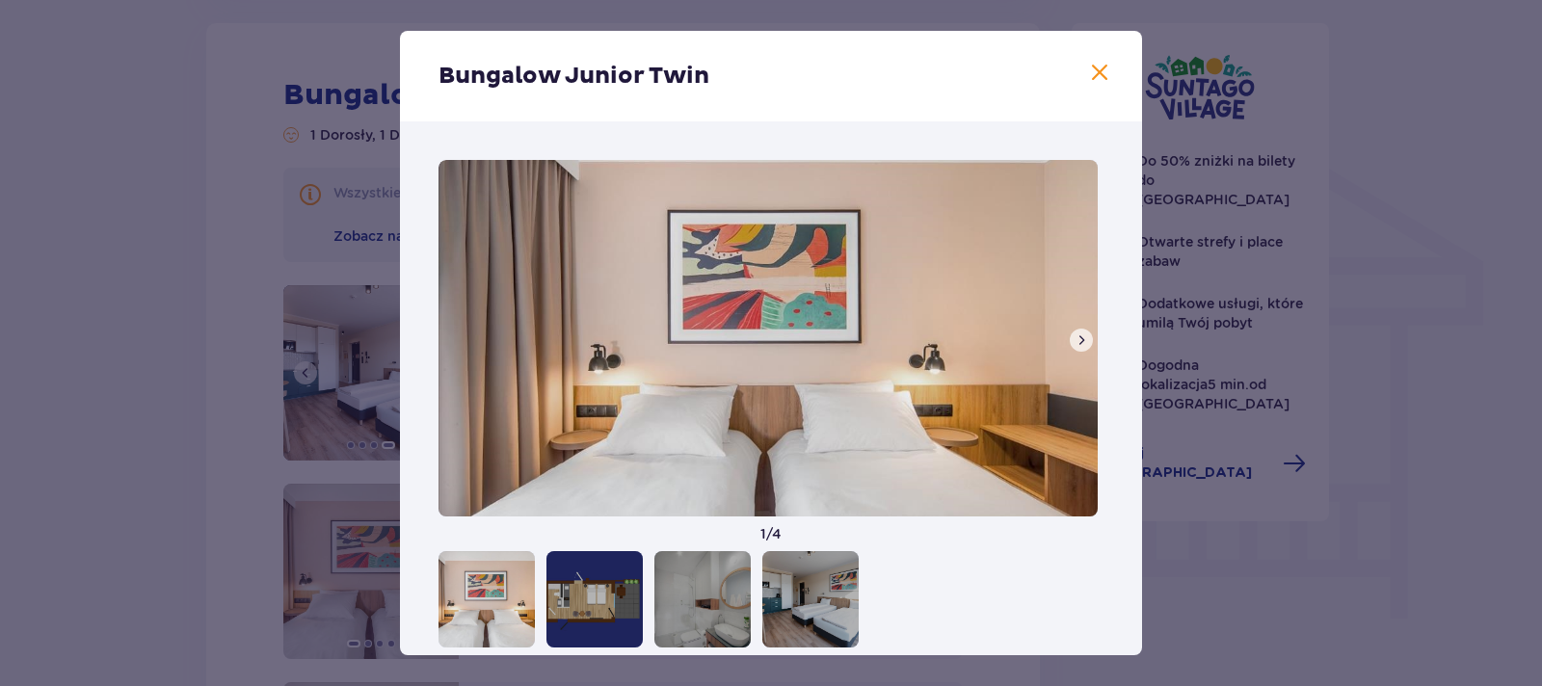
click at [437, 392] on div "1 / 4" at bounding box center [771, 403] width 742 height 565
click at [1075, 350] on button at bounding box center [1080, 340] width 23 height 23
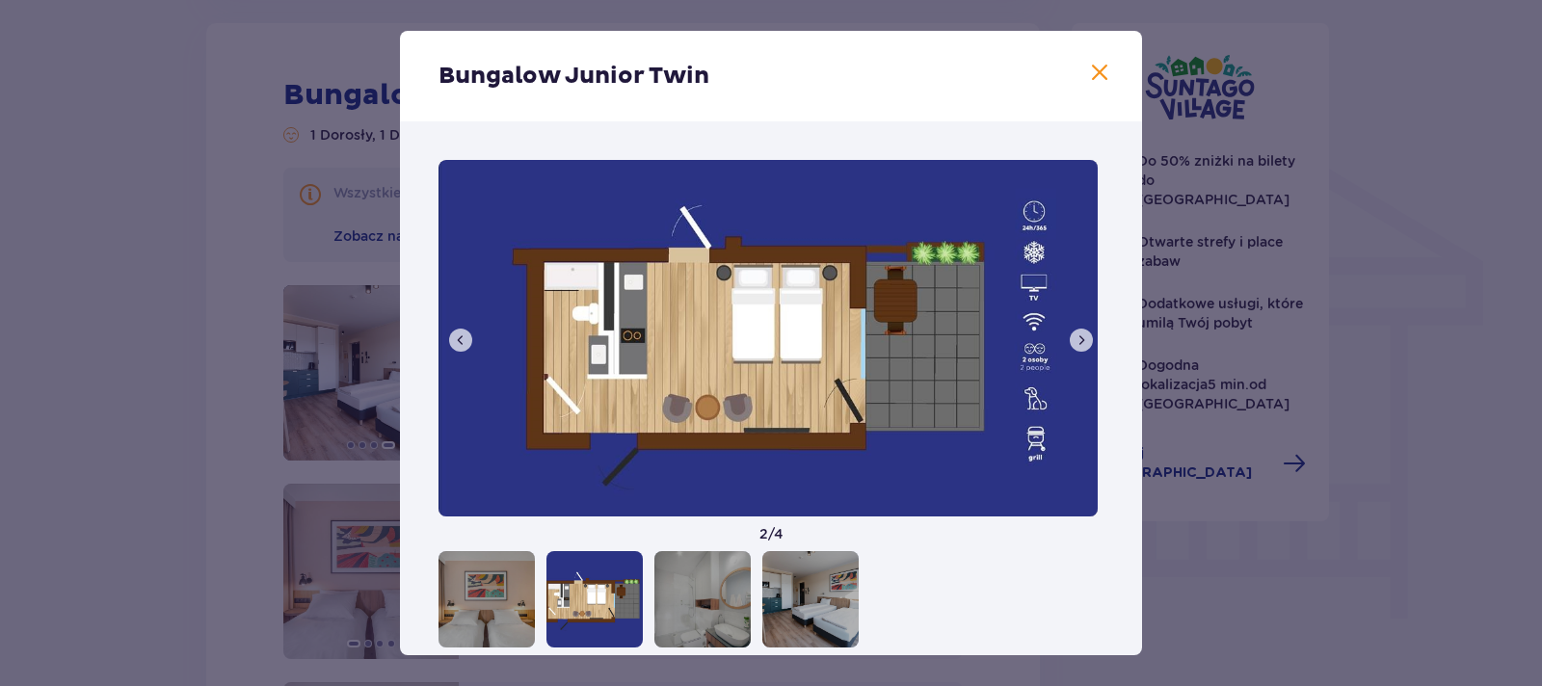
click at [1075, 343] on span at bounding box center [1080, 339] width 15 height 15
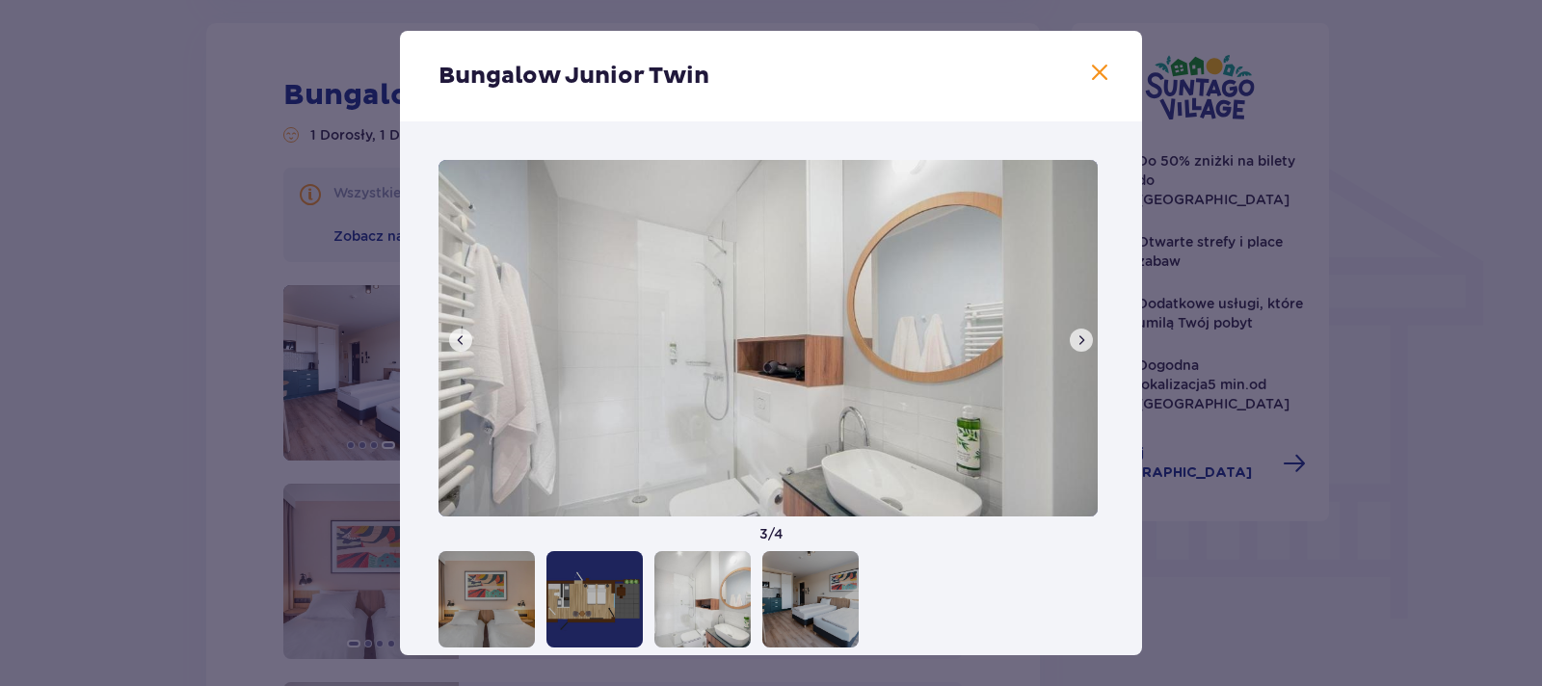
click at [1075, 343] on span at bounding box center [1080, 339] width 15 height 15
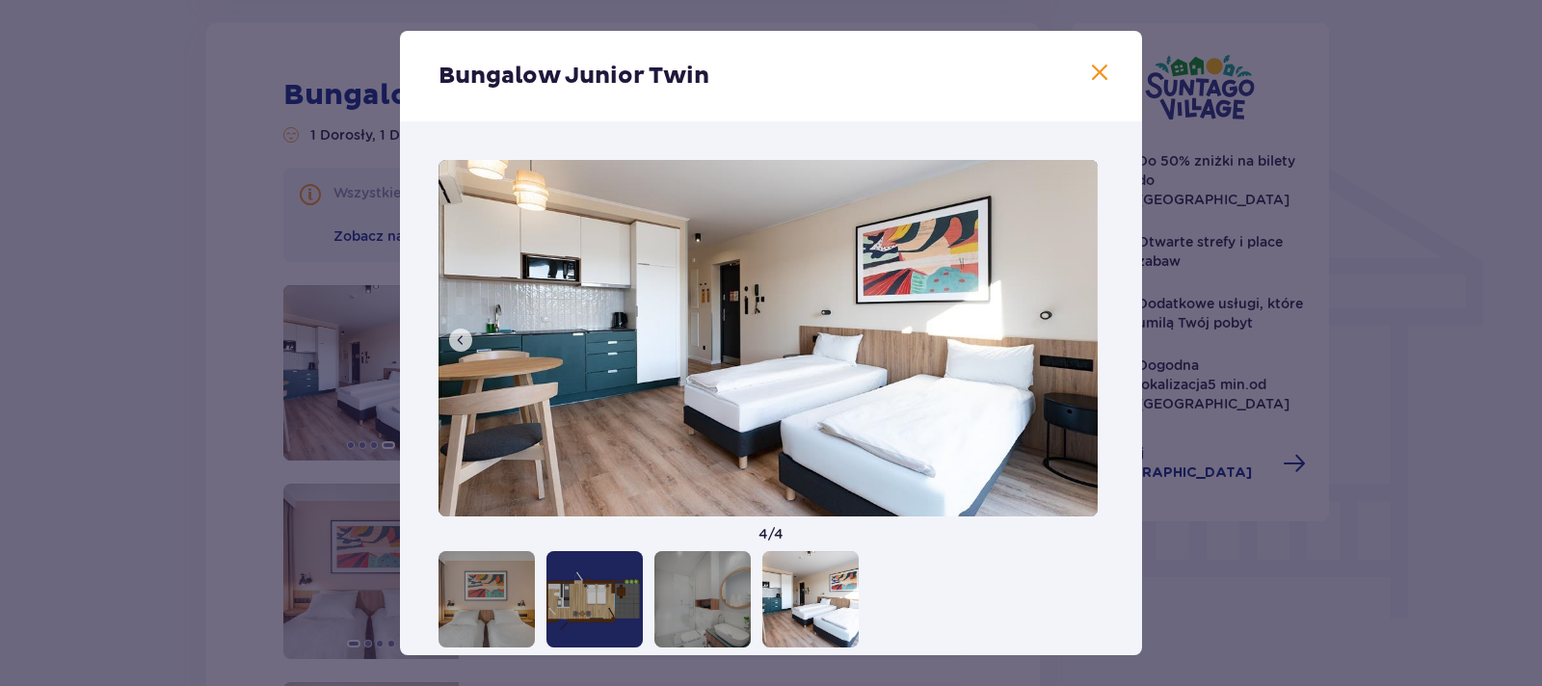
click at [1075, 343] on img at bounding box center [767, 338] width 659 height 356
click at [1094, 66] on span at bounding box center [1099, 73] width 23 height 23
